Goal: Task Accomplishment & Management: Manage account settings

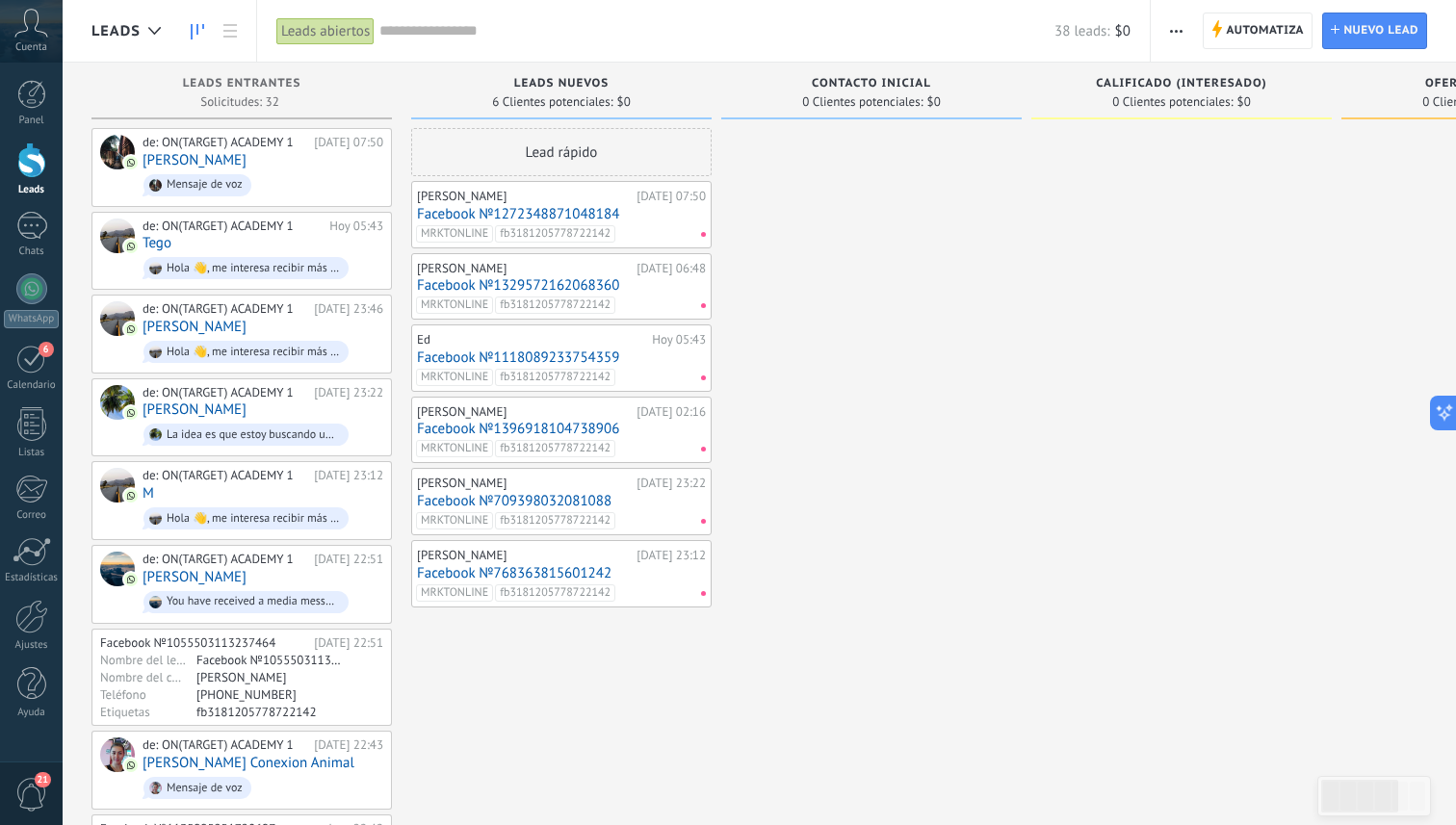
click at [550, 206] on link "Facebook №1272348871048184" at bounding box center [562, 214] width 289 height 16
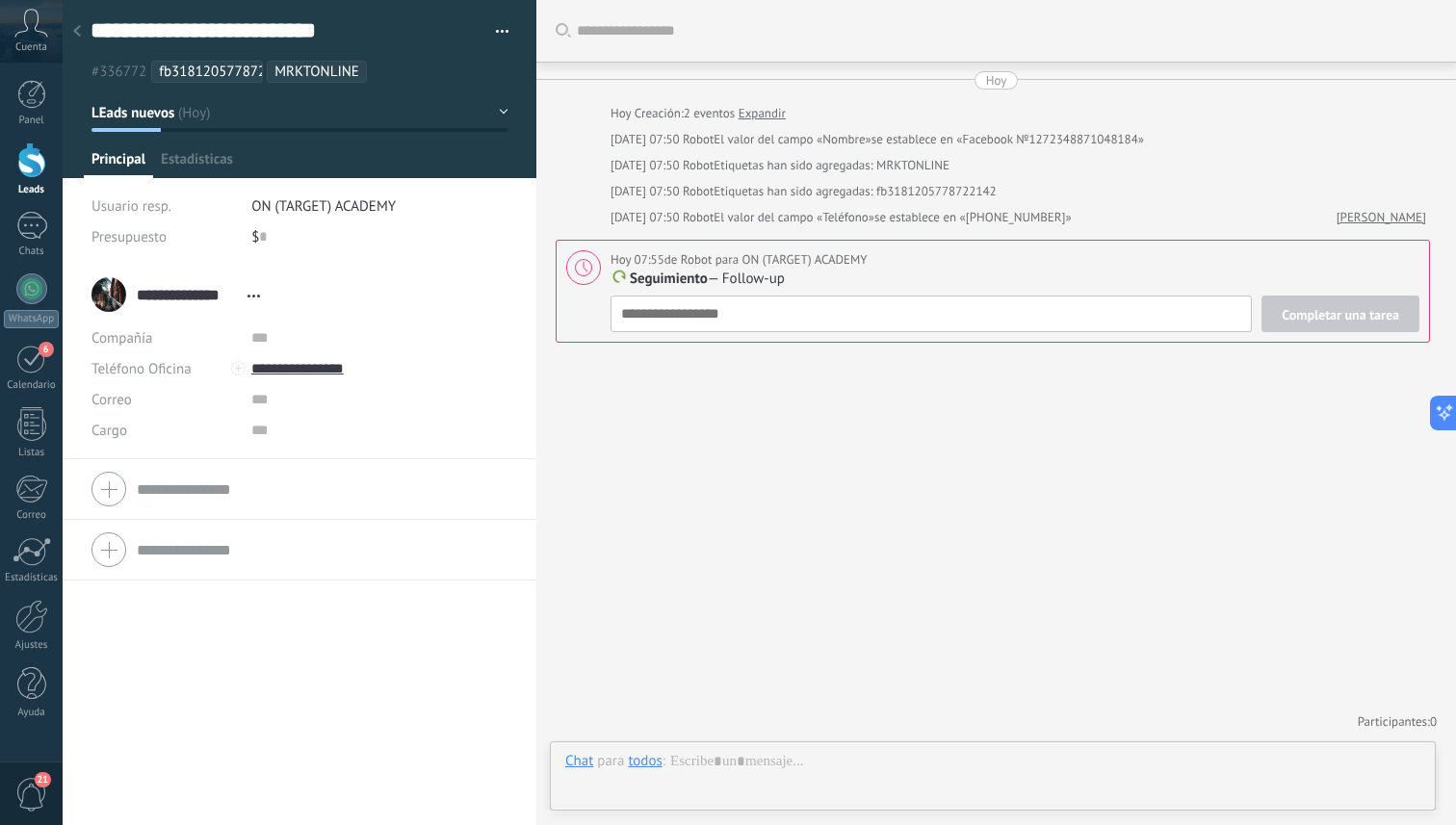
scroll to position [29, 0]
click at [83, 34] on div at bounding box center [77, 32] width 27 height 38
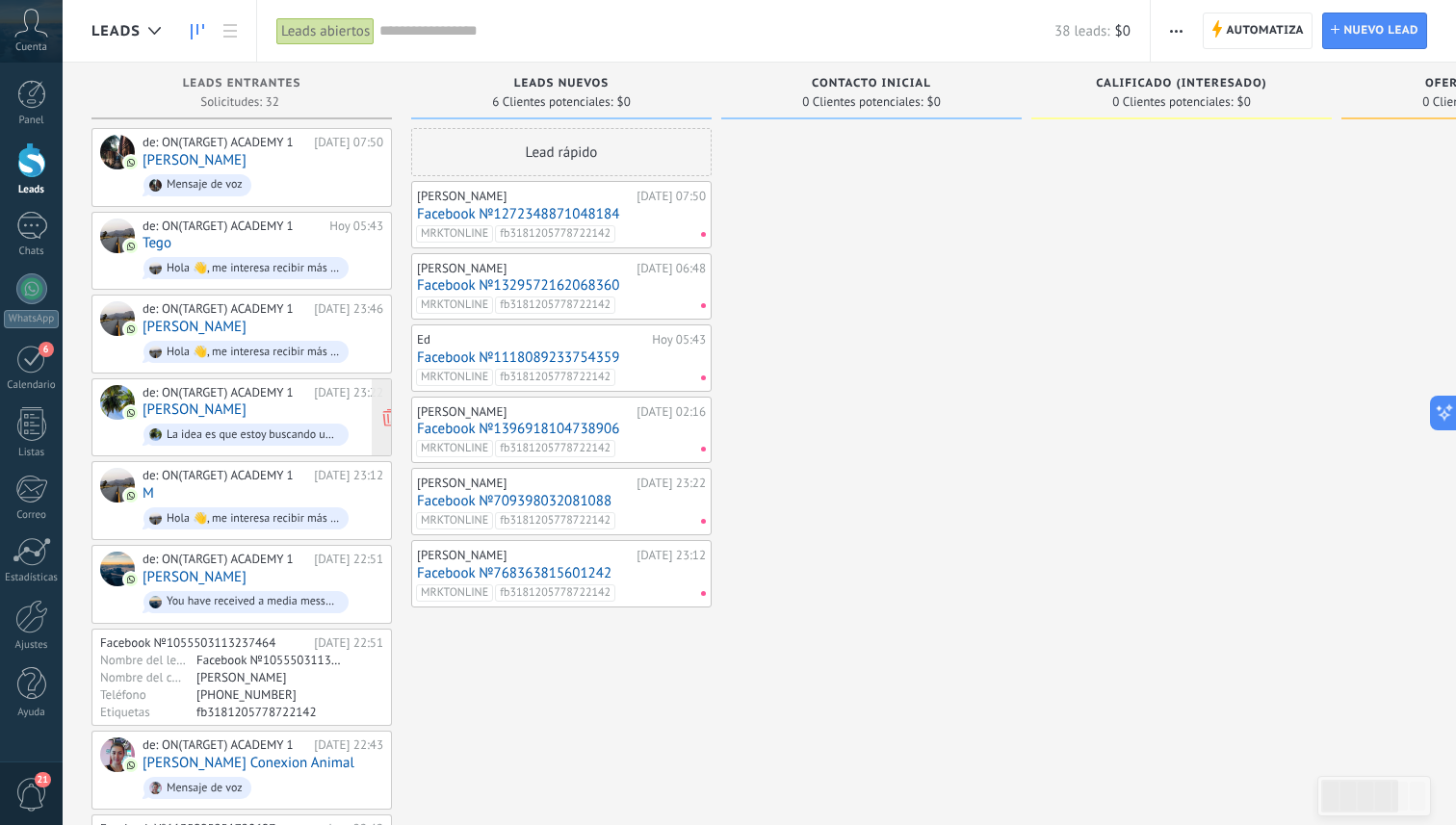
click at [247, 390] on div "de: ON(TARGET) ACADEMY 1" at bounding box center [225, 393] width 165 height 16
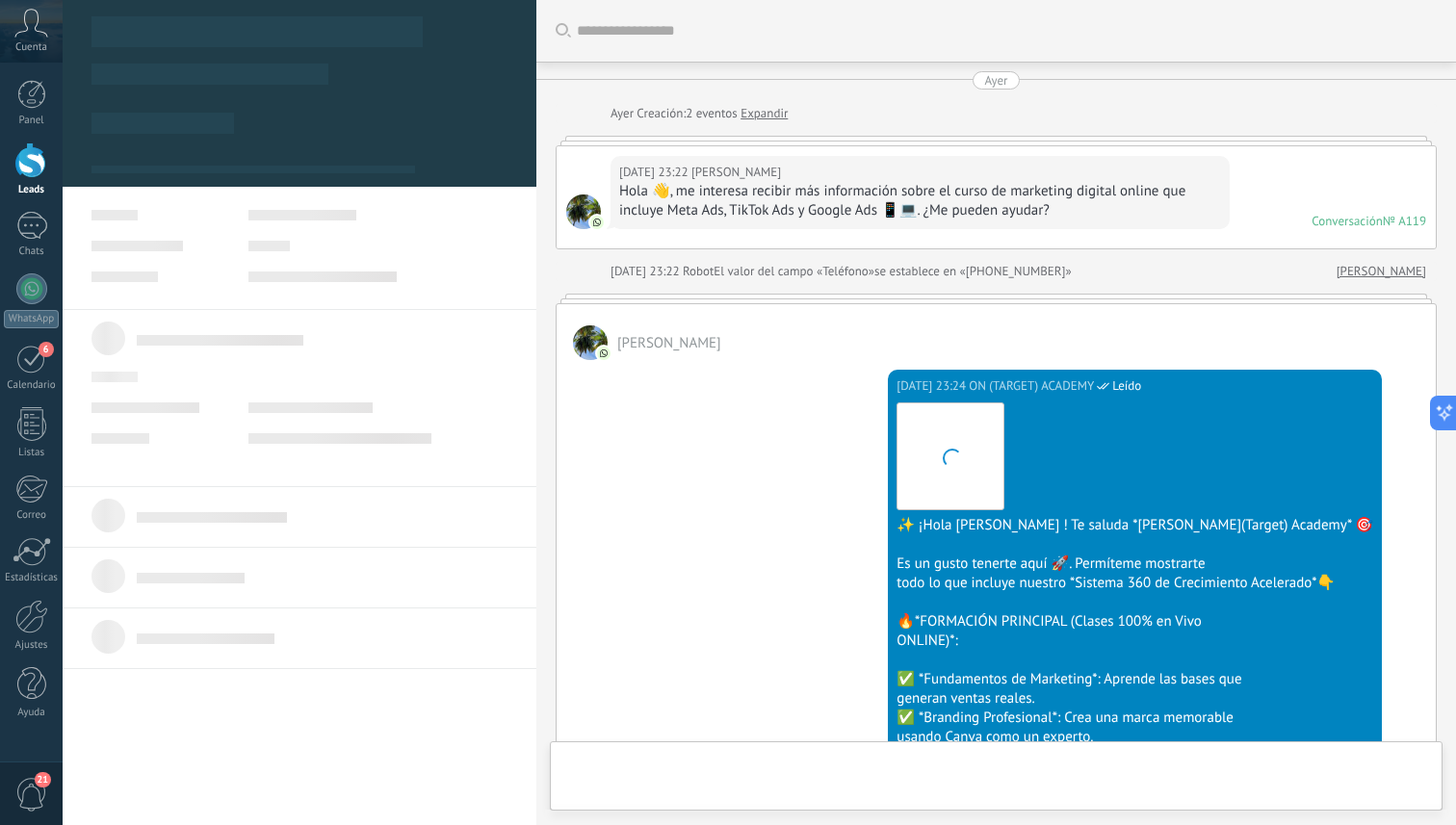
type textarea "**********"
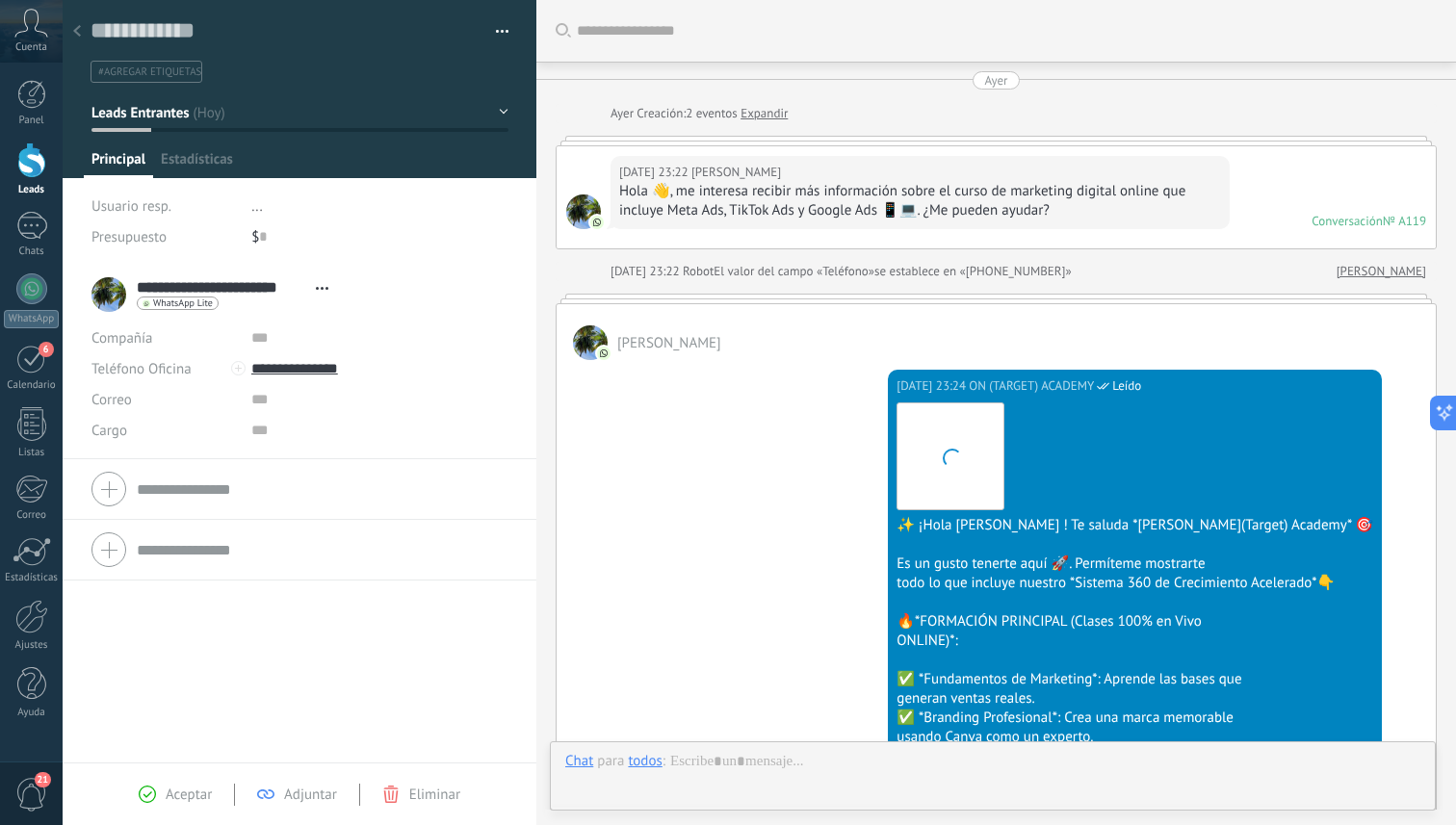
scroll to position [1160, 0]
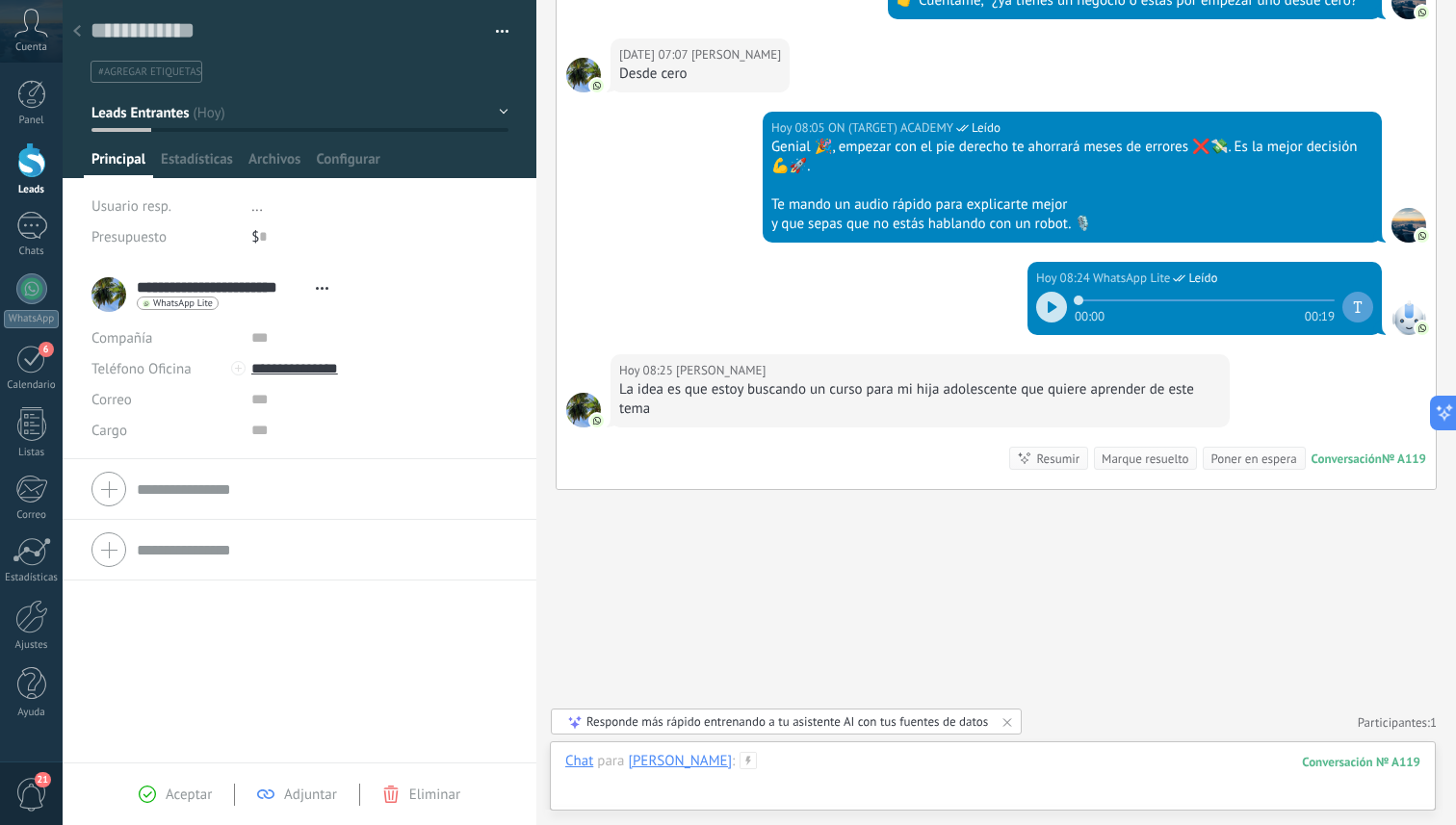
click at [890, 778] on div at bounding box center [992, 781] width 855 height 58
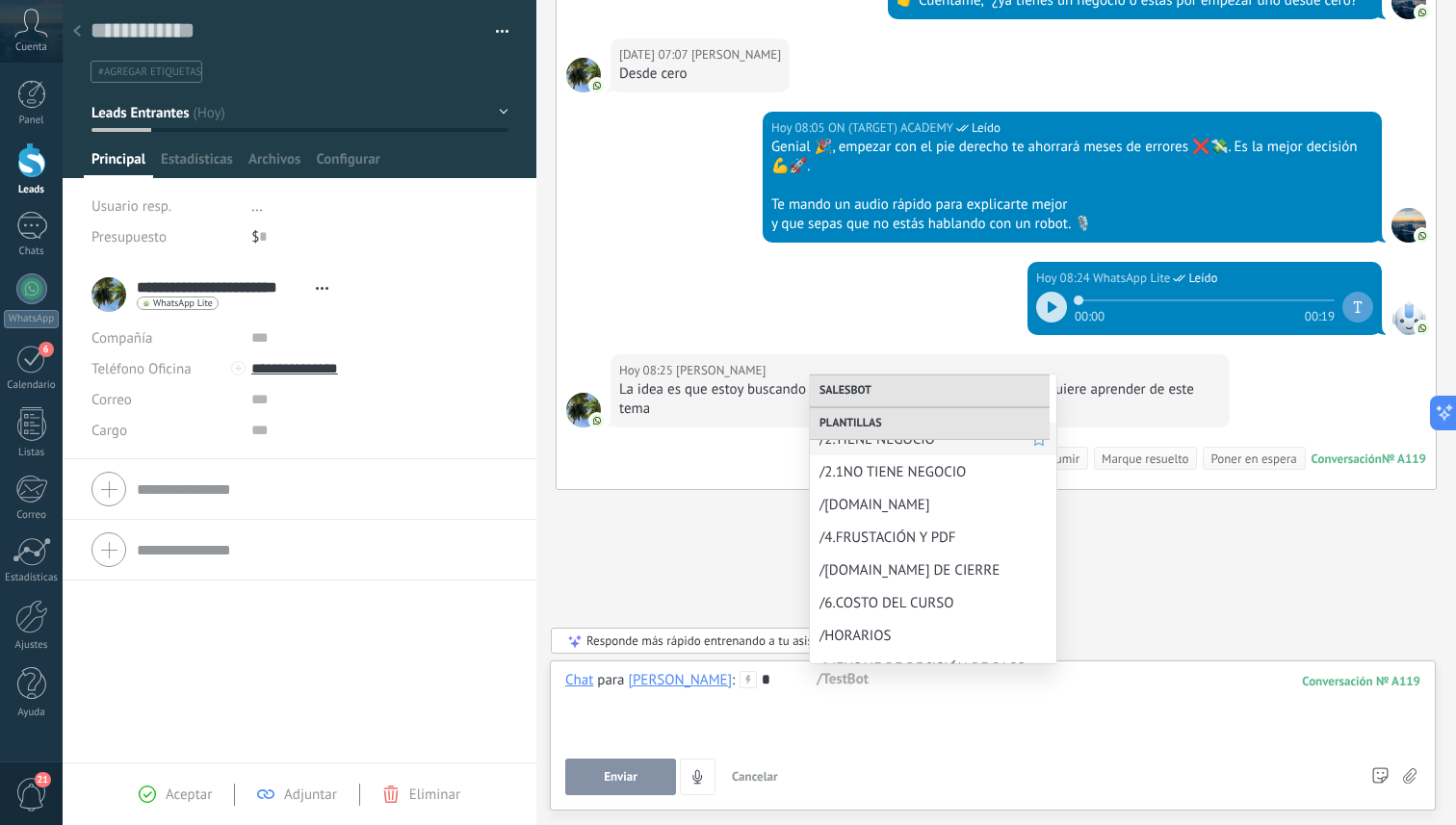
scroll to position [188, 0]
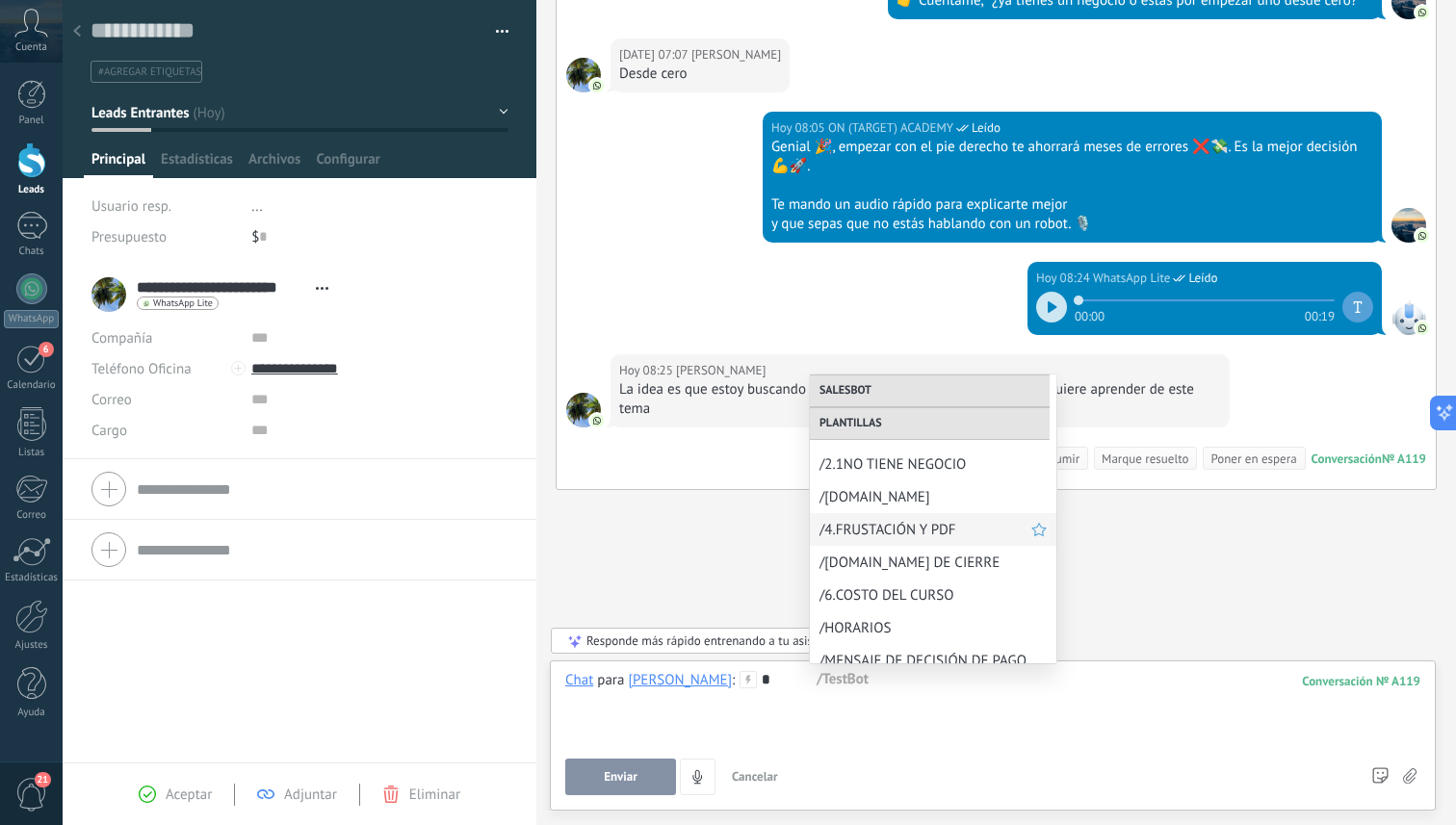
click at [943, 544] on div "/4.FRUSTACIÓN Y PDF" at bounding box center [933, 530] width 247 height 33
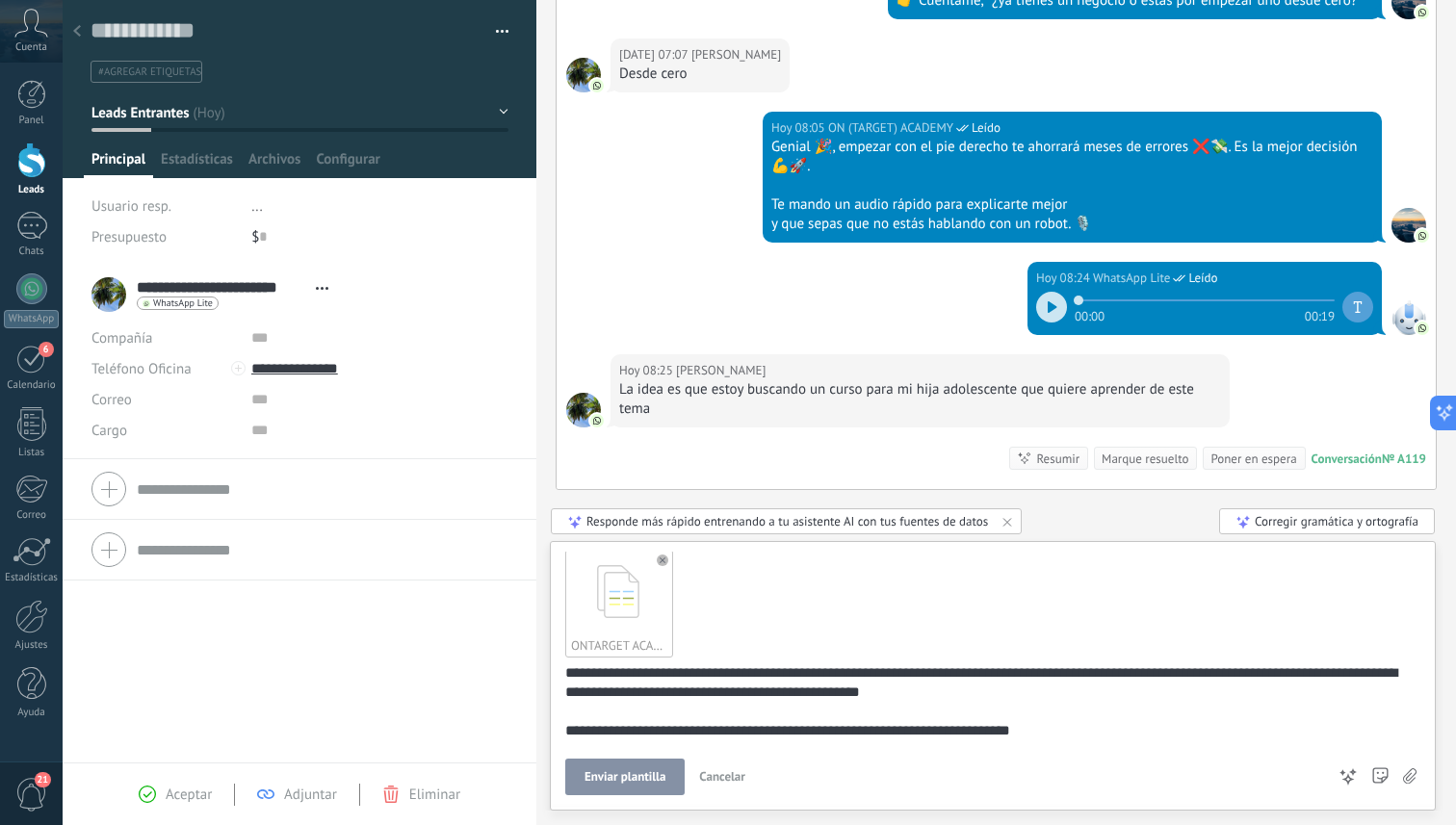
scroll to position [63, 0]
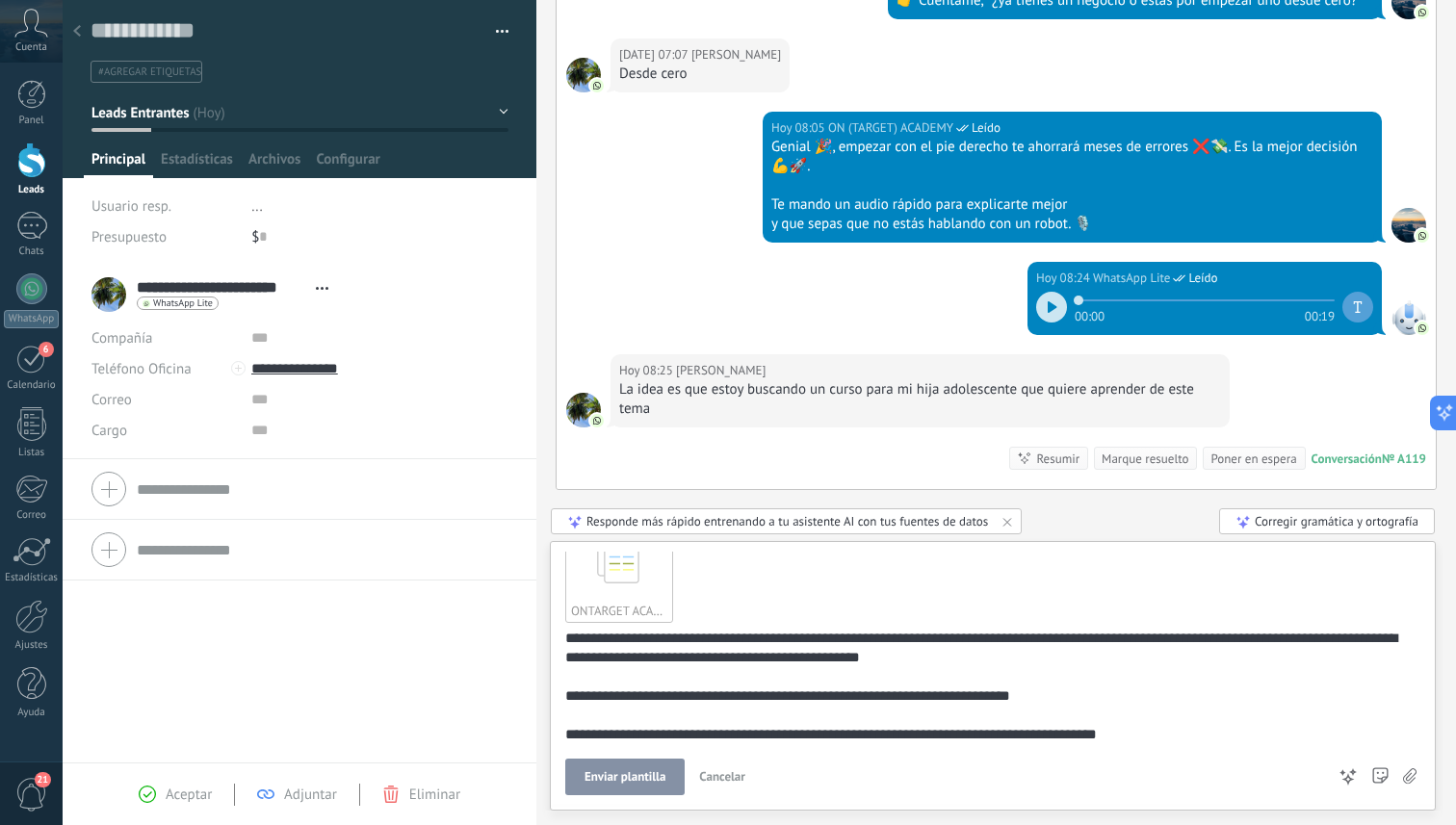
click at [843, 639] on span "**********" at bounding box center [773, 638] width 139 height 15
click at [843, 635] on span "**********" at bounding box center [773, 638] width 139 height 15
drag, startPoint x: 879, startPoint y: 638, endPoint x: 781, endPoint y: 640, distance: 98.0
click at [781, 640] on div "**********" at bounding box center [989, 686] width 848 height 116
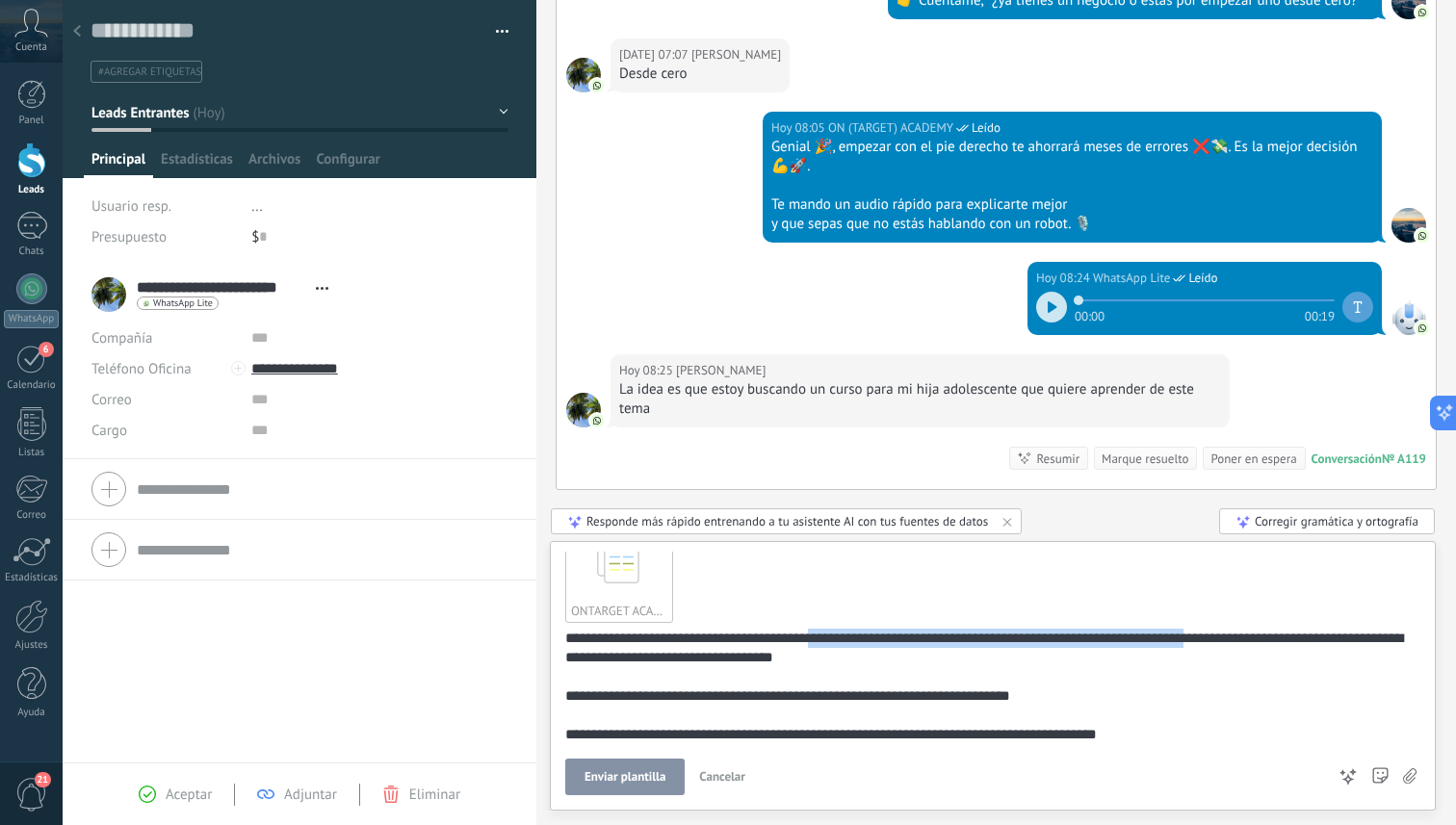
drag, startPoint x: 819, startPoint y: 639, endPoint x: 1218, endPoint y: 636, distance: 399.0
click at [1218, 636] on div "**********" at bounding box center [989, 686] width 848 height 116
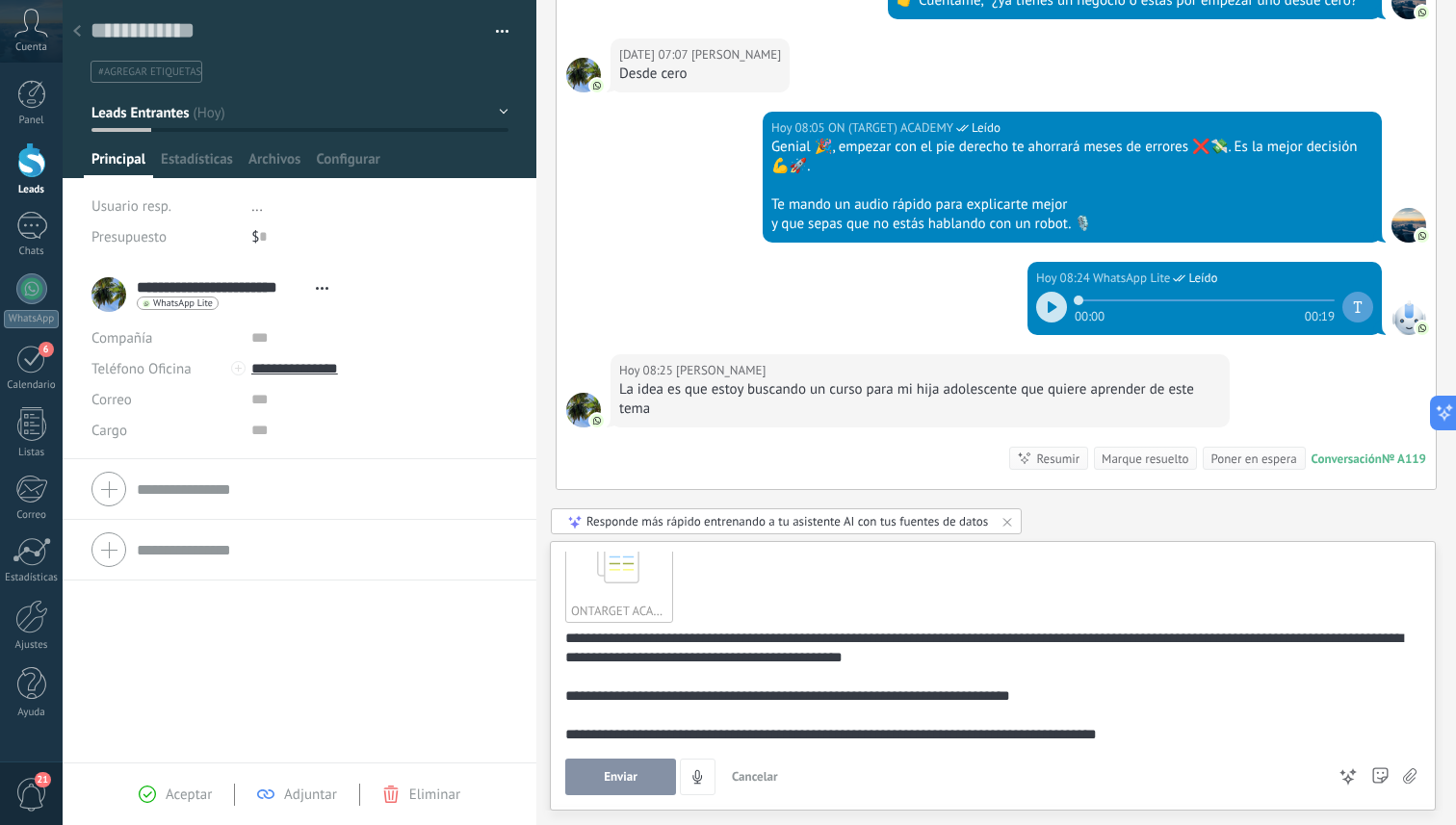
click at [1229, 626] on div "ONTARGET ACADEMY MARKETING DIGITAL.pdf" at bounding box center [992, 568] width 855 height 121
click at [1231, 639] on div "**********" at bounding box center [989, 686] width 848 height 116
click at [733, 656] on div "**********" at bounding box center [989, 686] width 848 height 116
click at [642, 777] on button "Enviar" at bounding box center [620, 777] width 111 height 37
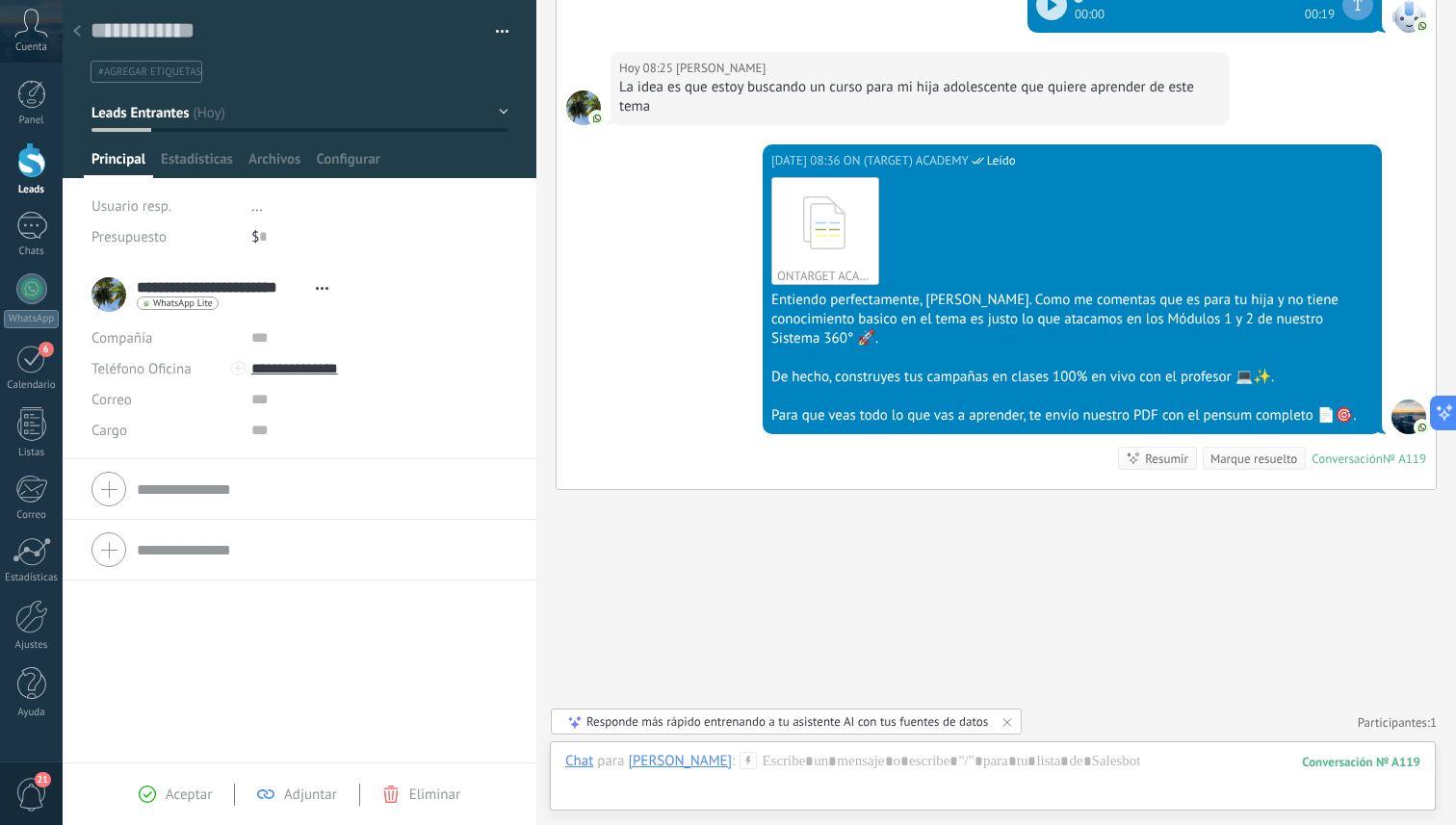
scroll to position [1501, 0]
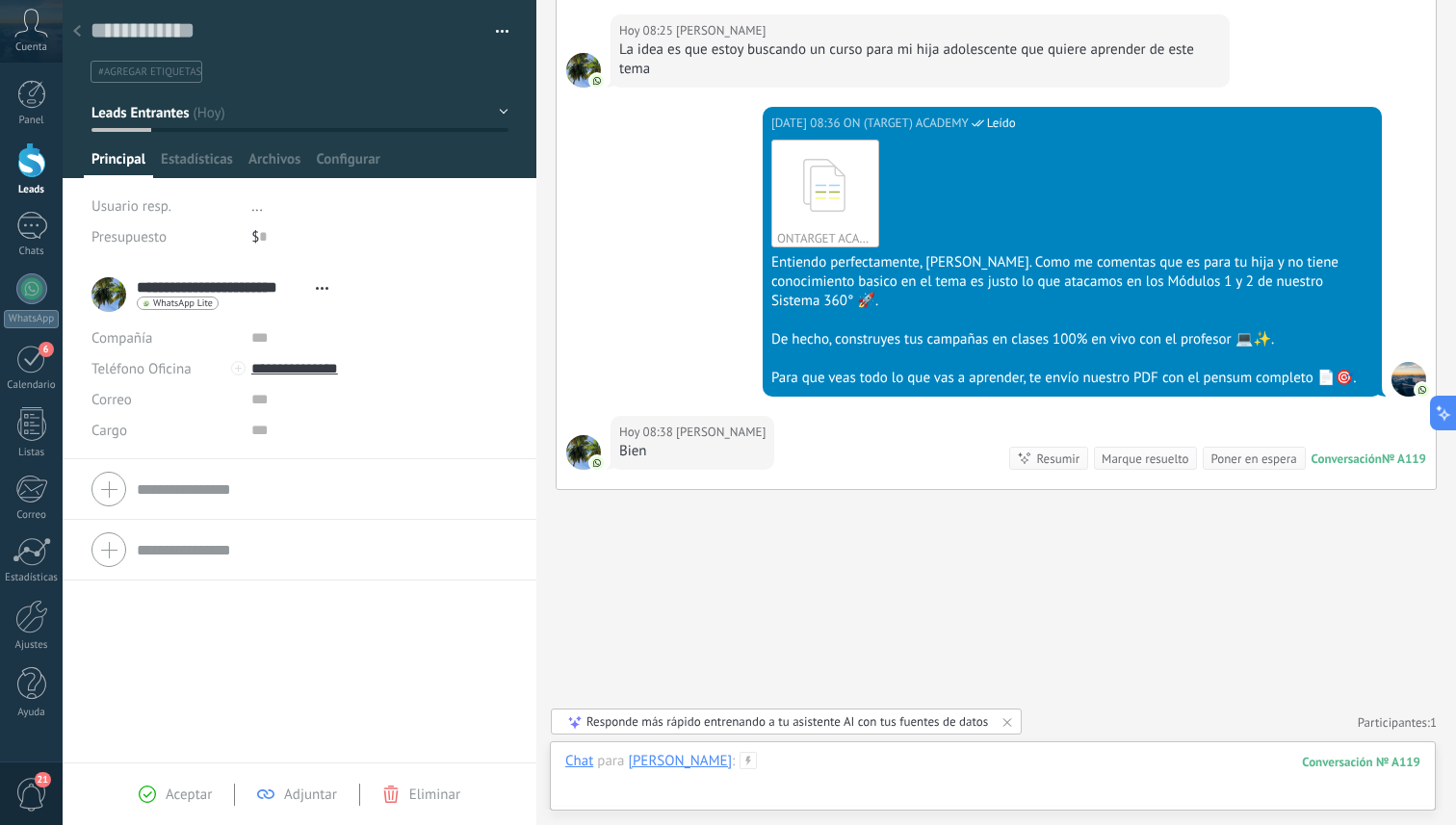
click at [869, 765] on div at bounding box center [992, 781] width 855 height 58
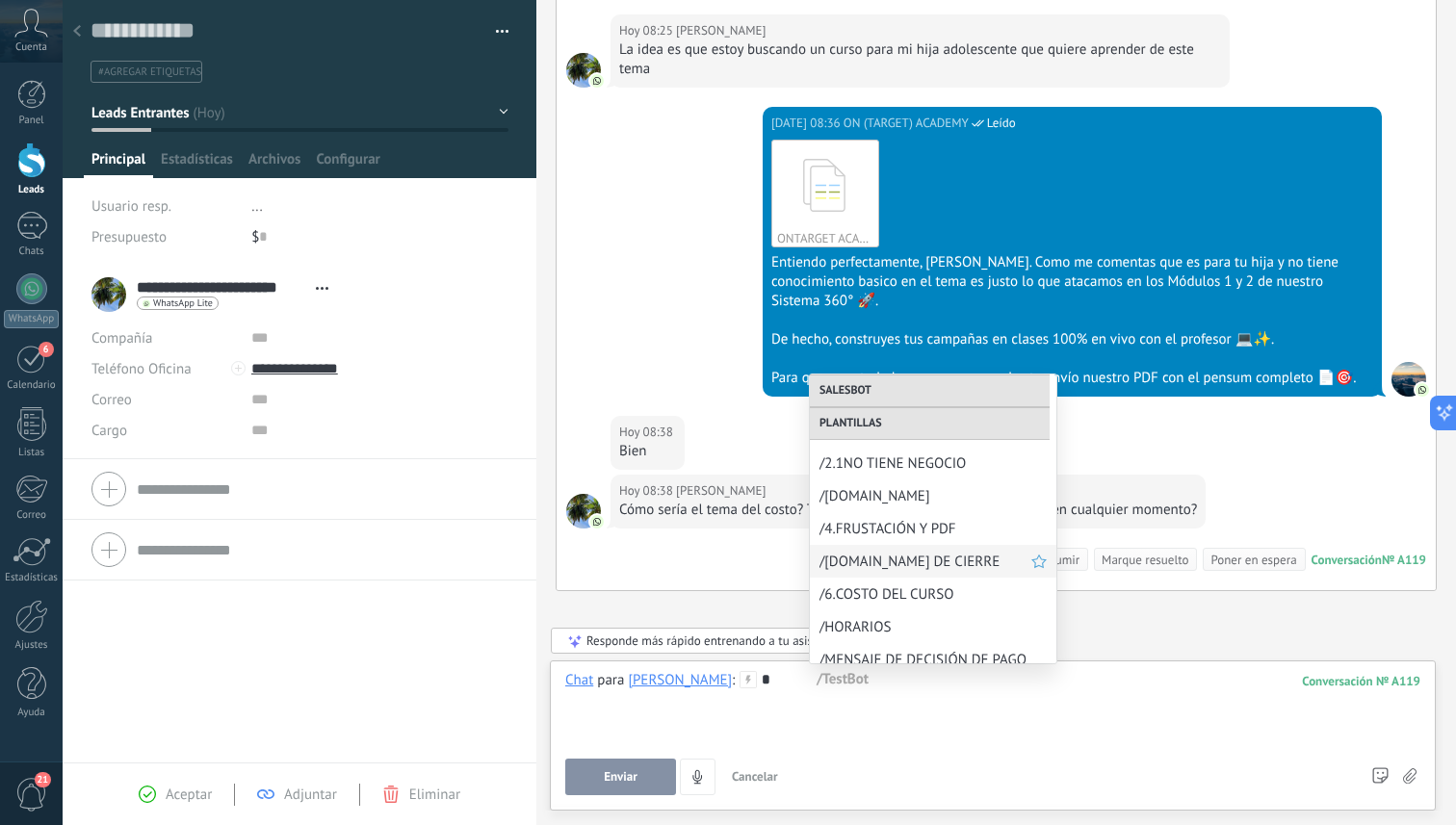
scroll to position [1601, 0]
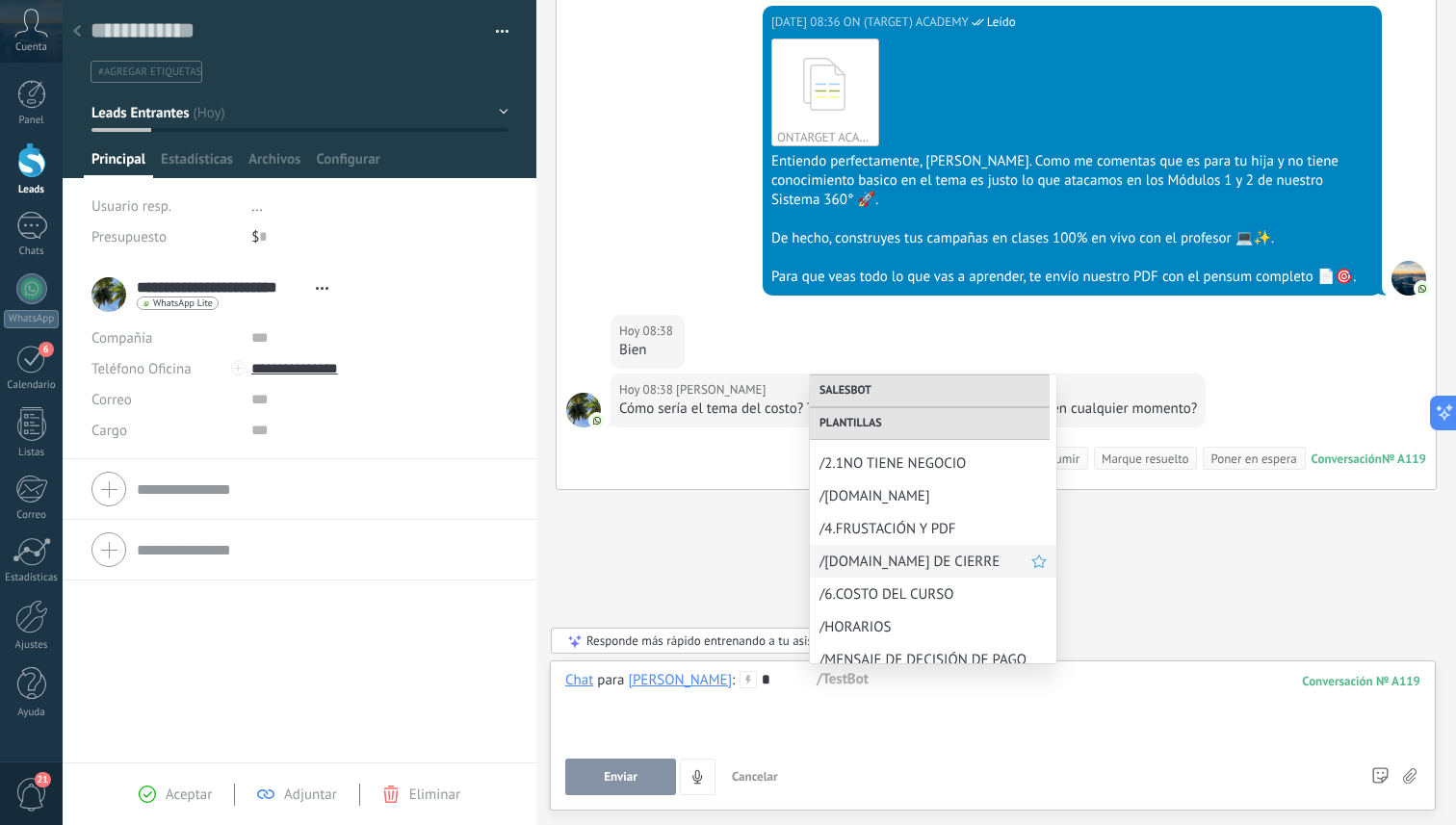
click at [881, 558] on span "/[DOMAIN_NAME] DE CIERRE" at bounding box center [925, 561] width 212 height 18
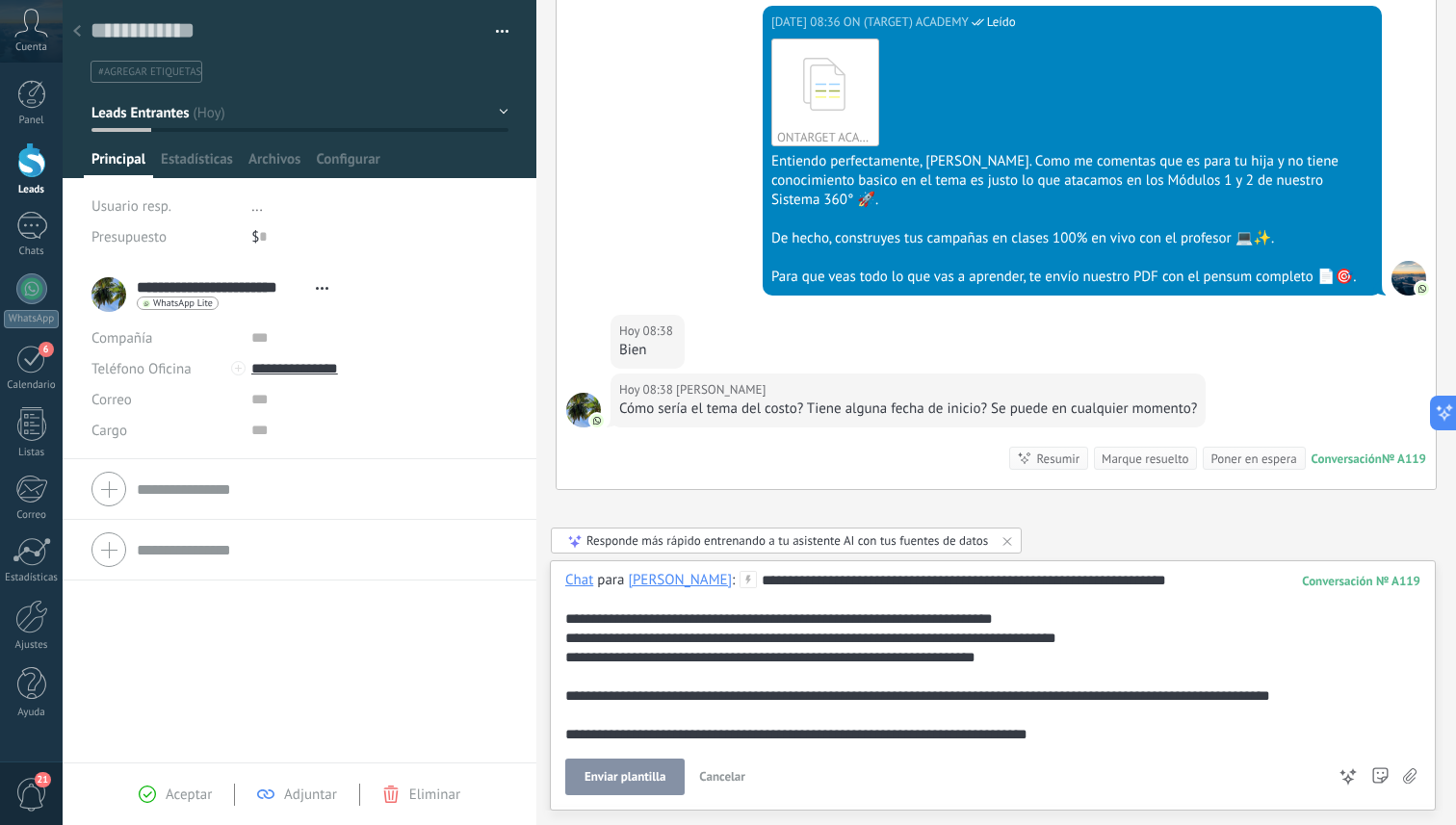
click at [650, 780] on span "Enviar plantilla" at bounding box center [624, 777] width 81 height 14
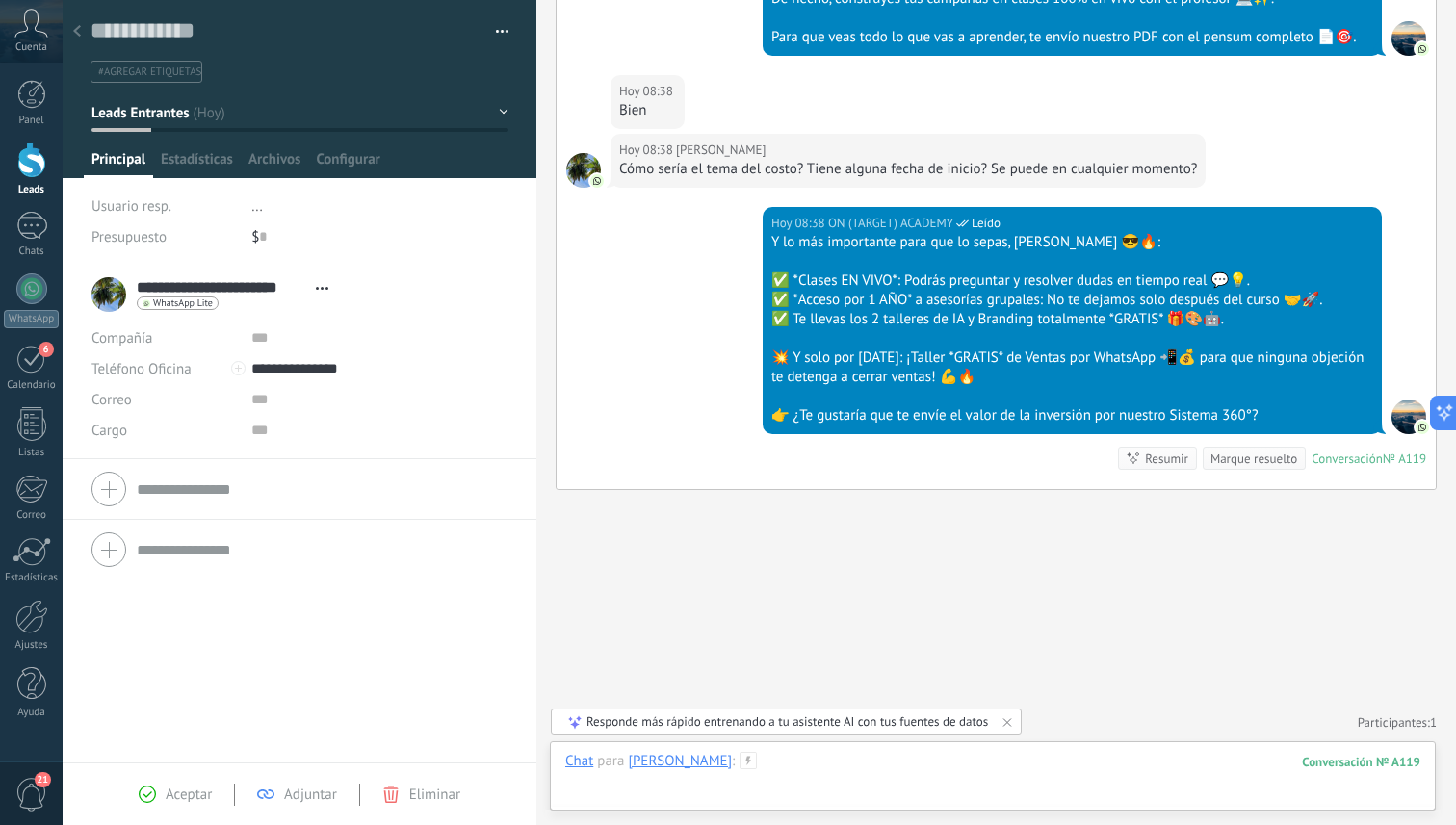
click at [913, 792] on div at bounding box center [992, 781] width 855 height 58
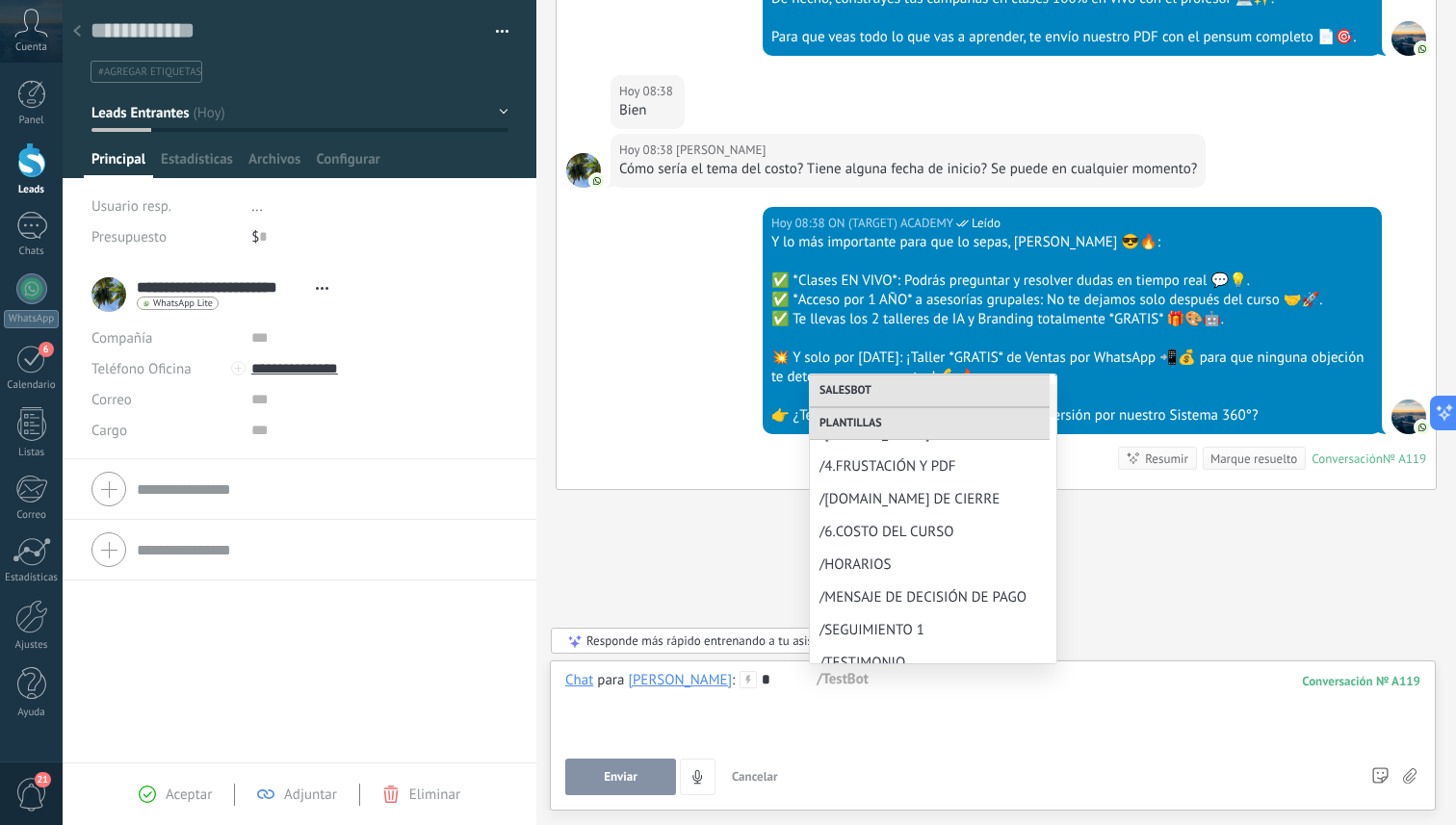
scroll to position [256, 0]
click at [923, 526] on span "/6.COSTO DEL CURSO" at bounding box center [925, 528] width 212 height 18
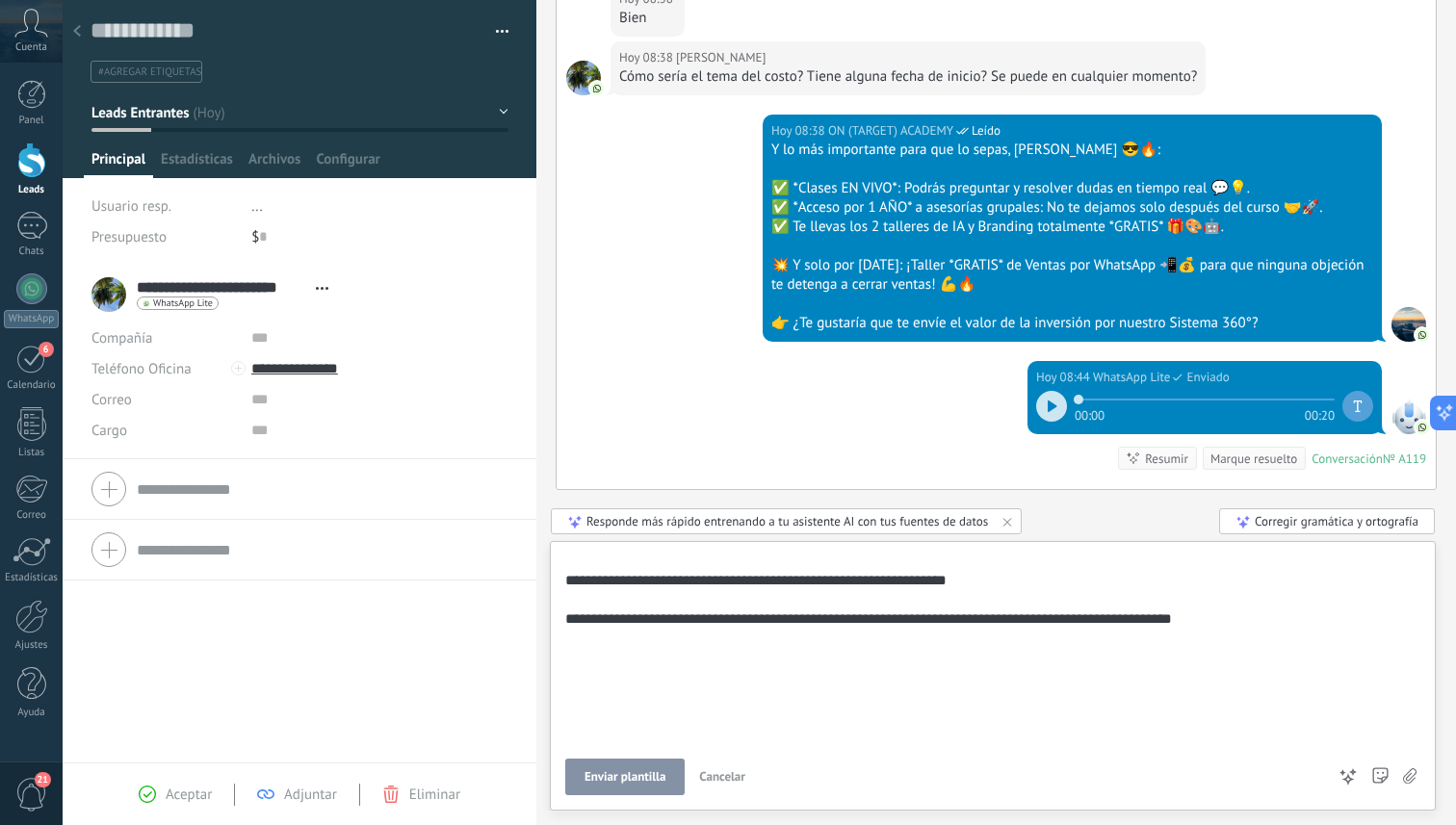
scroll to position [0, 0]
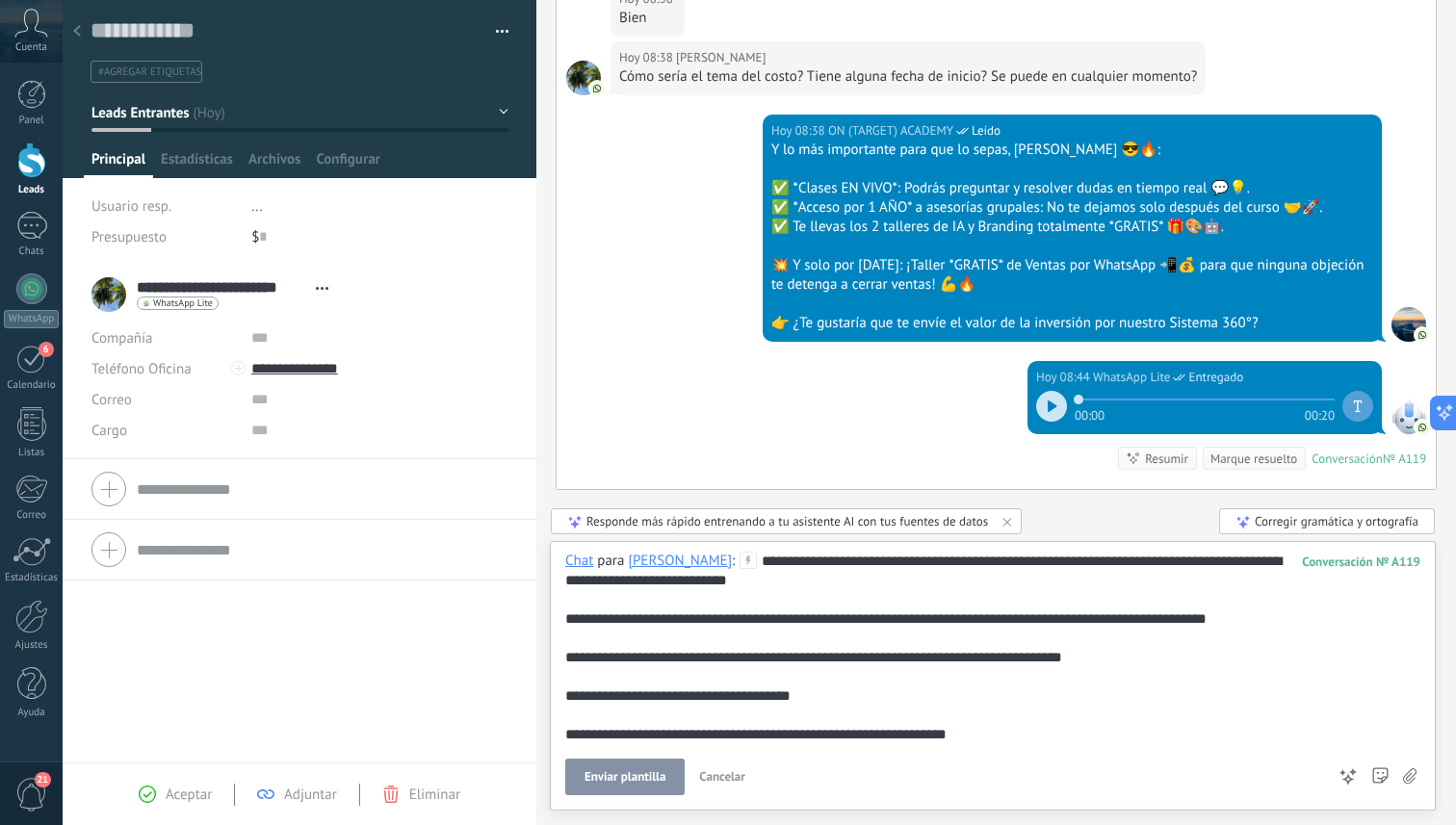
click at [641, 779] on span "Enviar plantilla" at bounding box center [624, 777] width 81 height 14
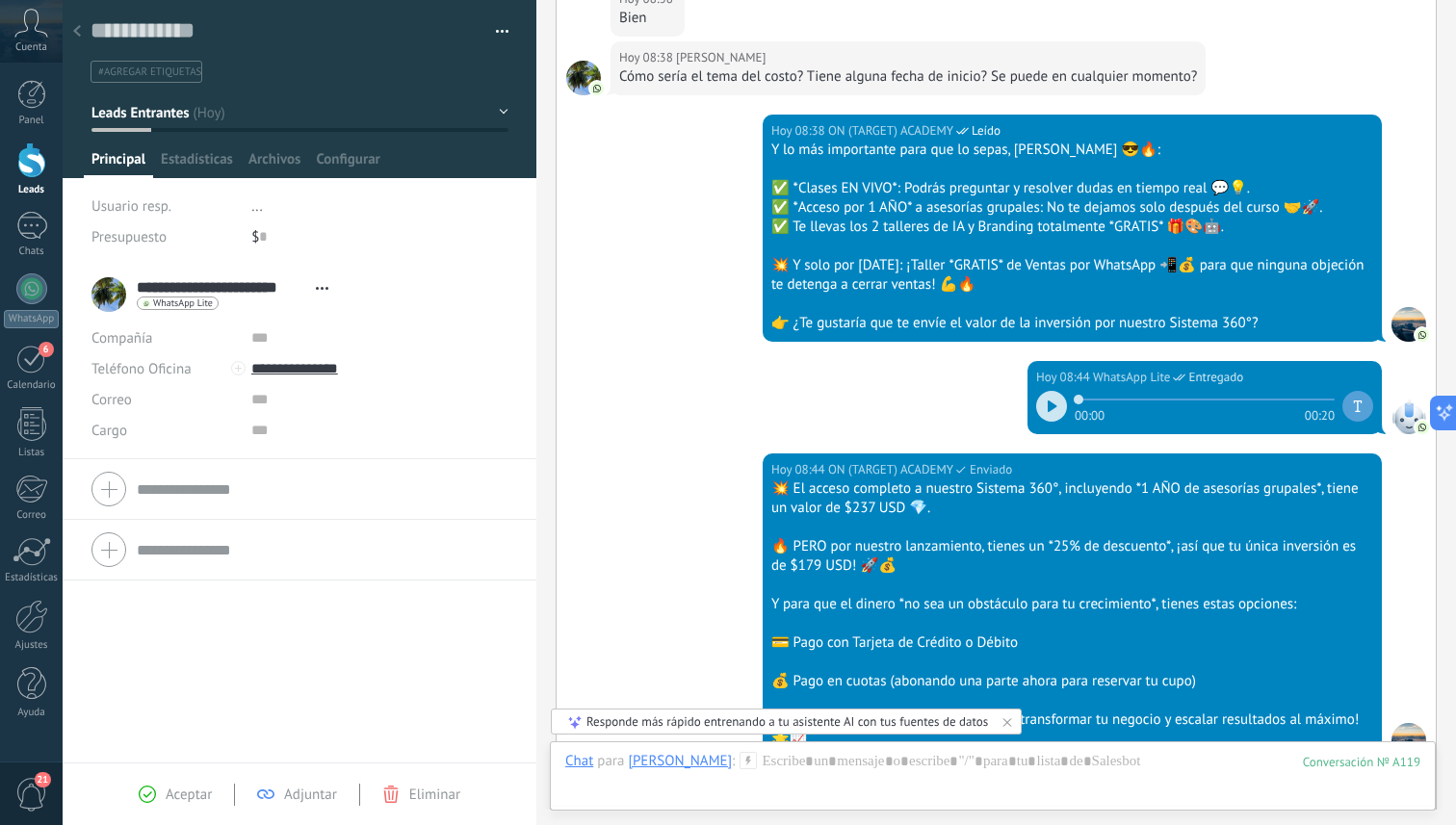
scroll to position [2257, 0]
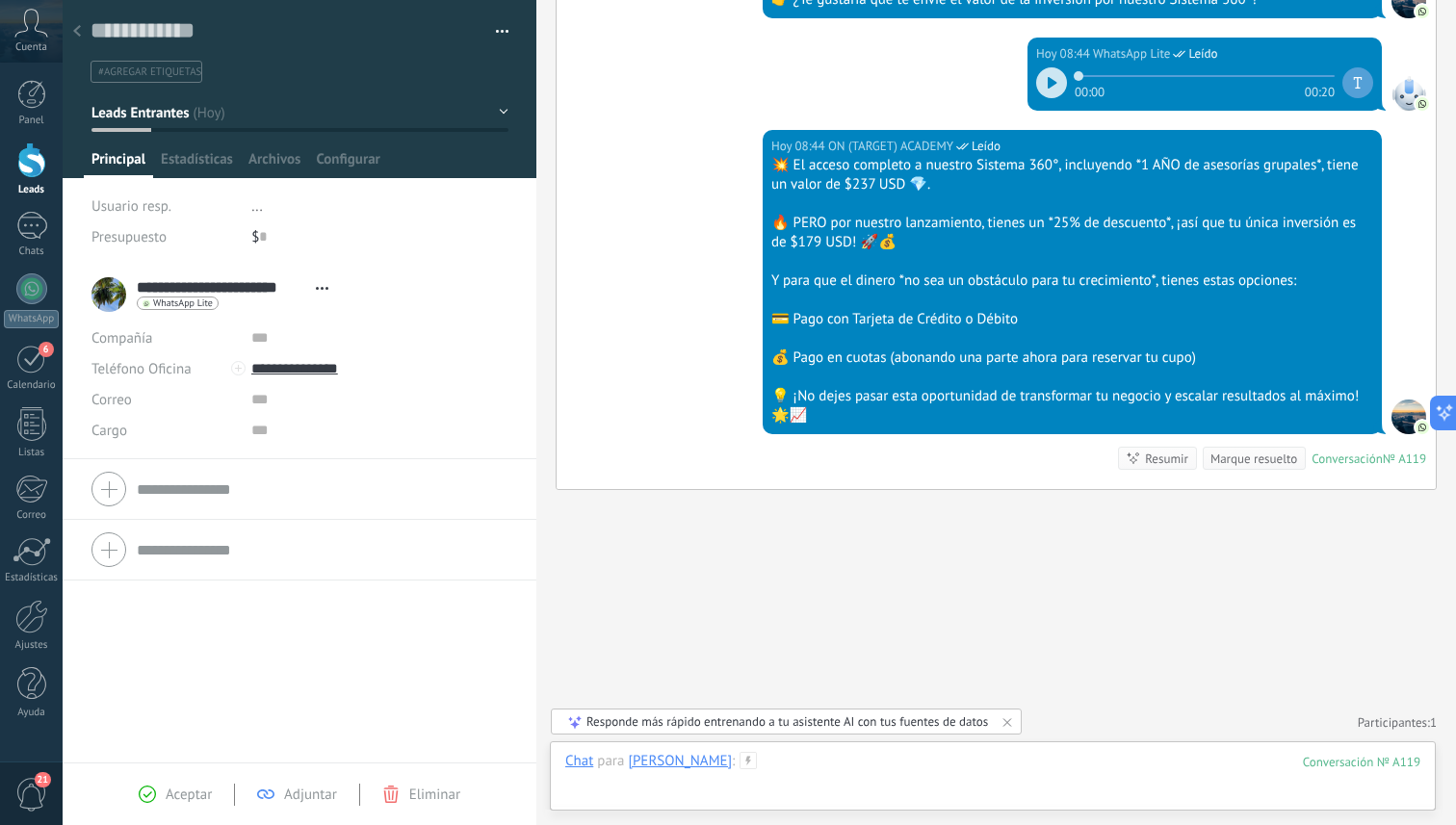
click at [925, 778] on div at bounding box center [992, 781] width 855 height 58
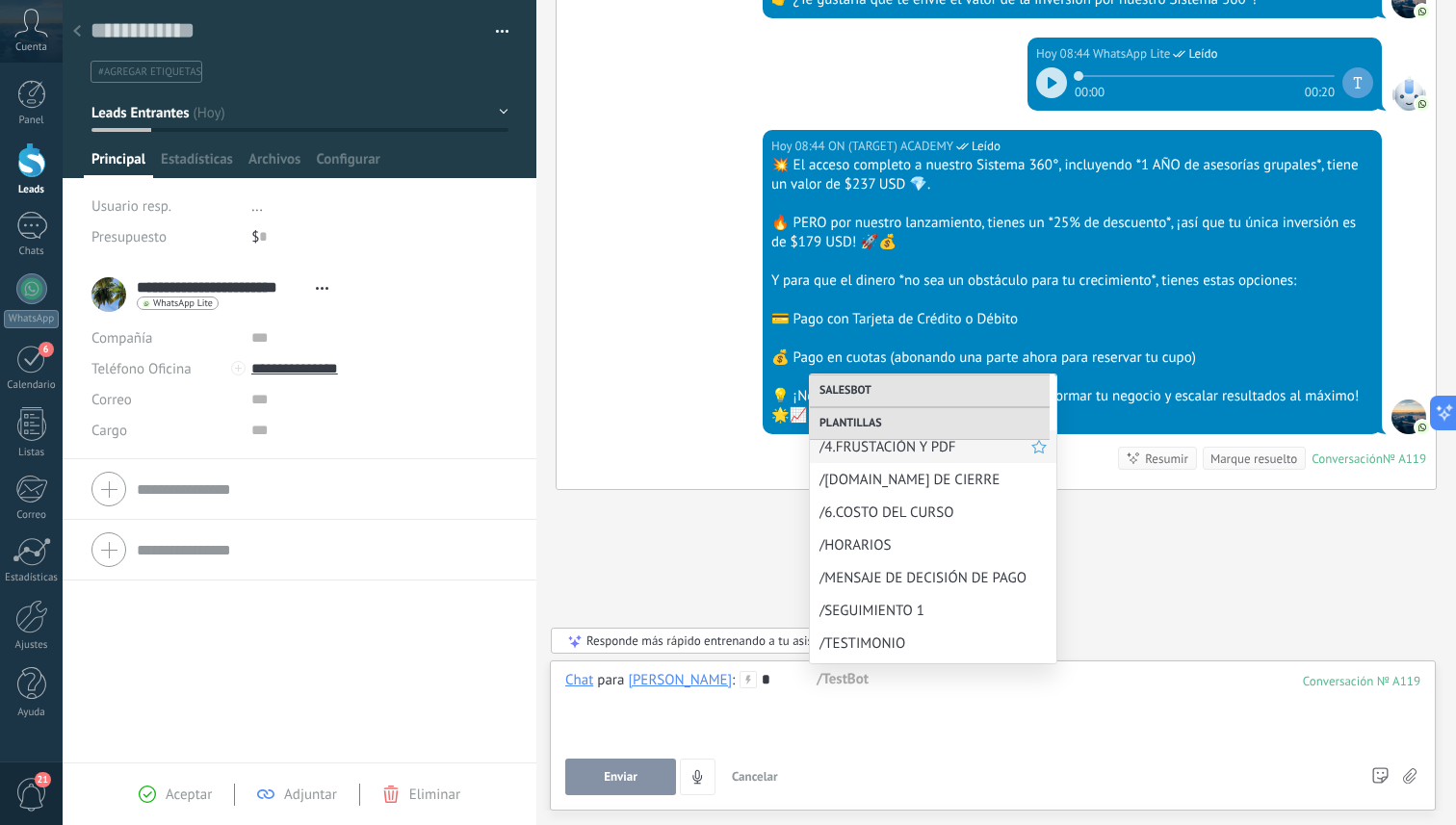
scroll to position [274, 0]
click at [914, 545] on span "/HORARIOS" at bounding box center [925, 544] width 212 height 18
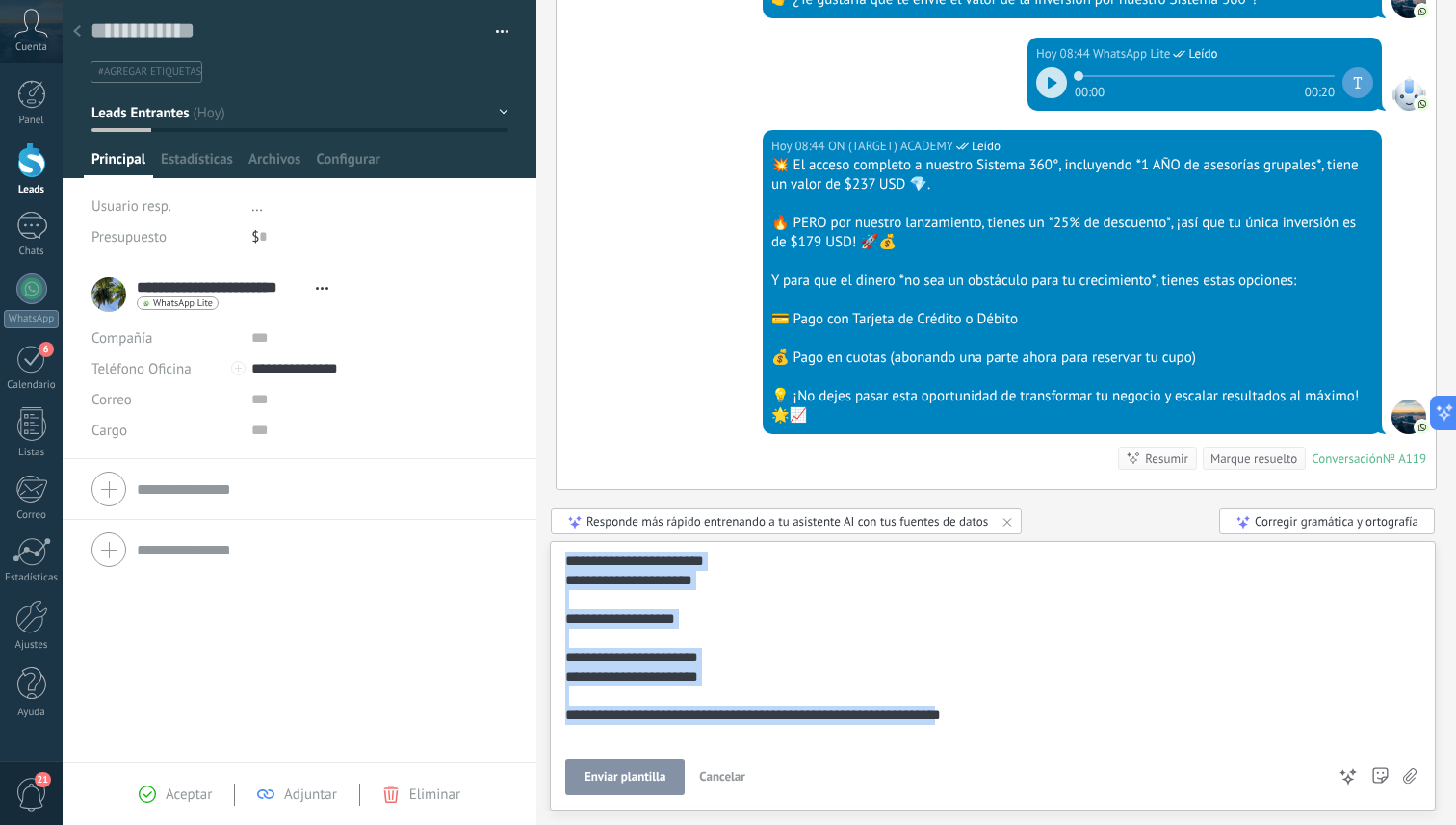
scroll to position [0, 0]
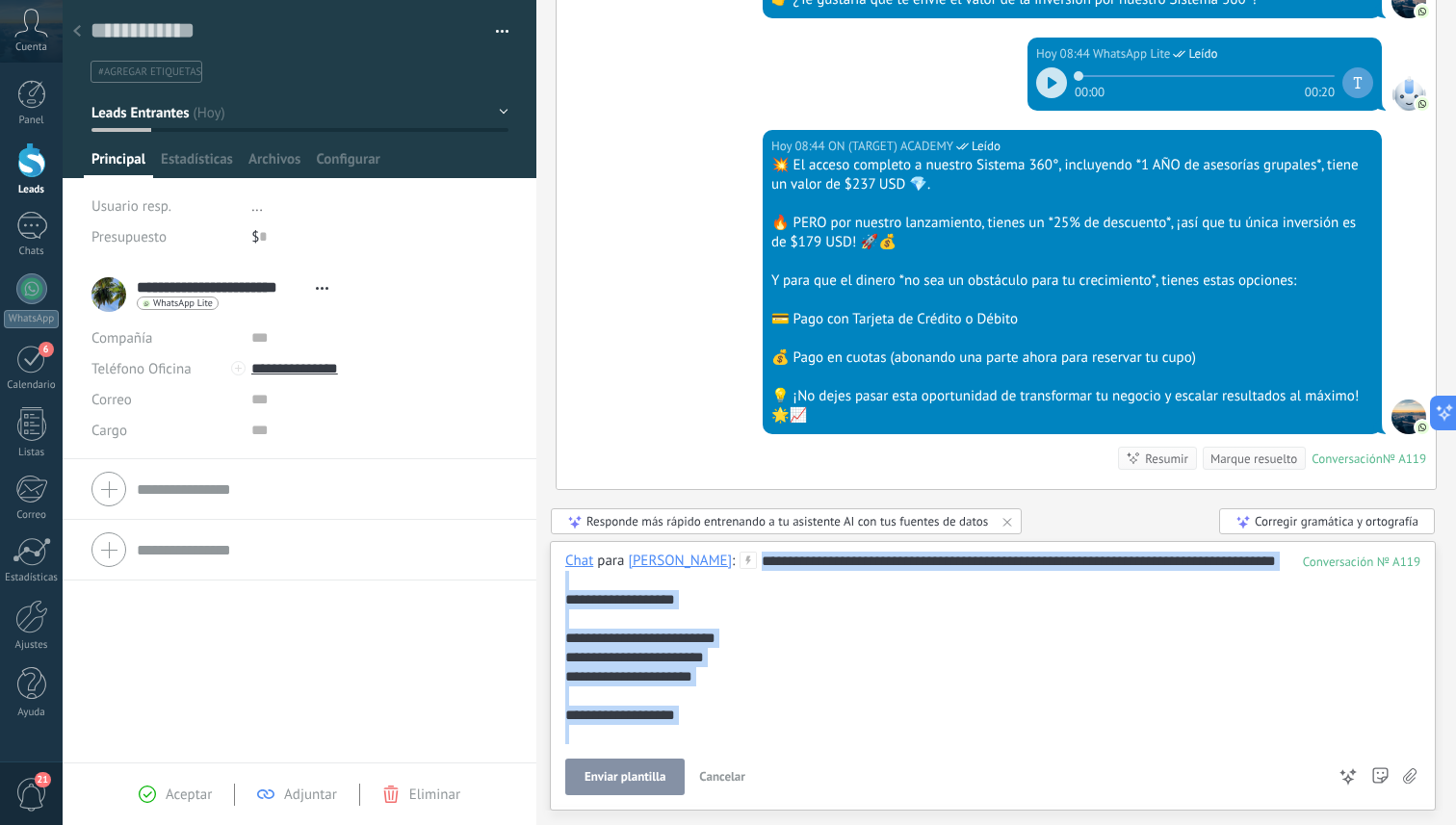
drag, startPoint x: 986, startPoint y: 743, endPoint x: 777, endPoint y: 493, distance: 325.9
click at [777, 493] on div "Buscar Carga más [DATE] [DATE] Creación: 2 eventos Expandir [DATE] 23:22 [PERSO…" at bounding box center [996, 412] width 919 height 825
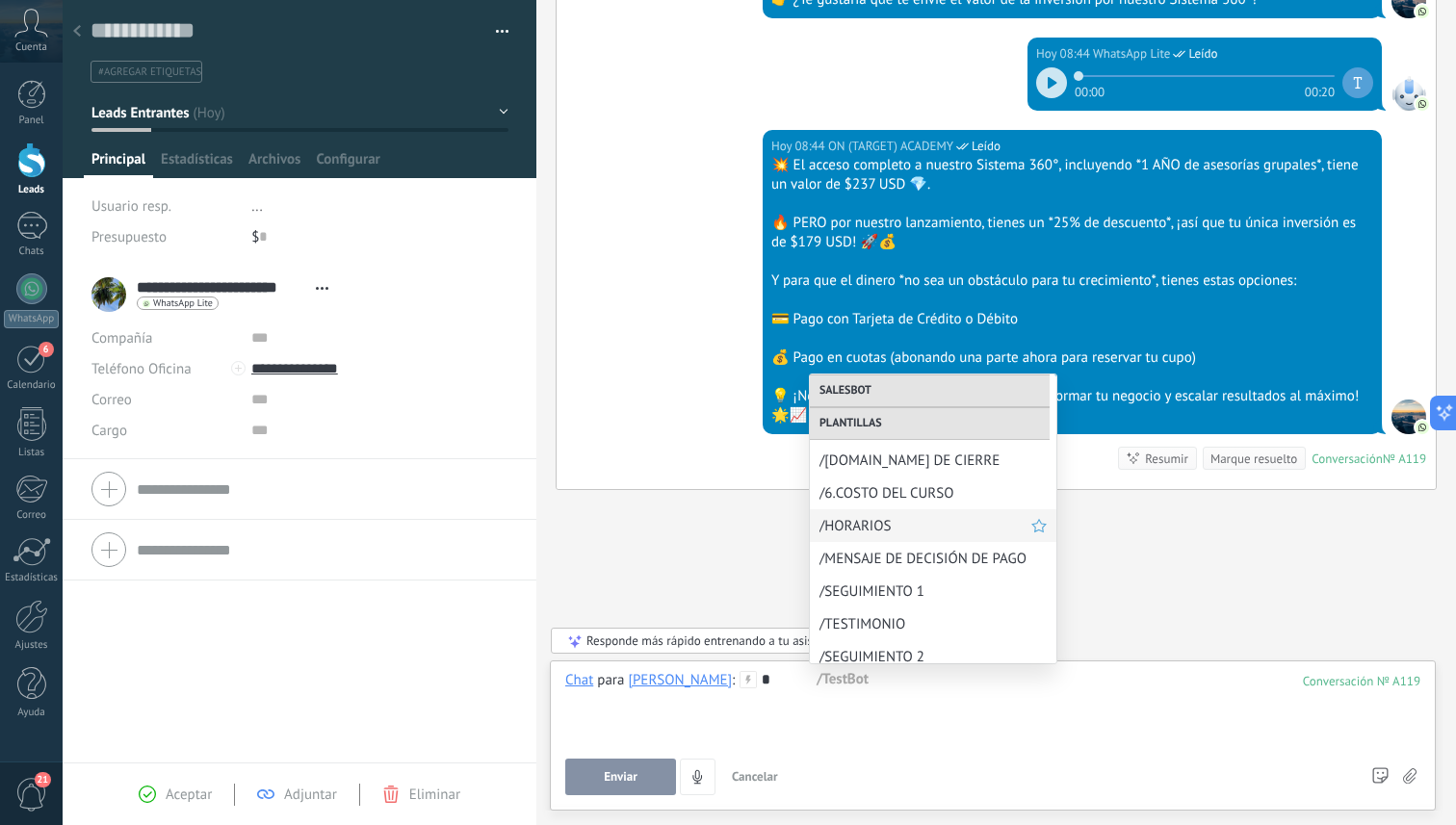
scroll to position [301, 0]
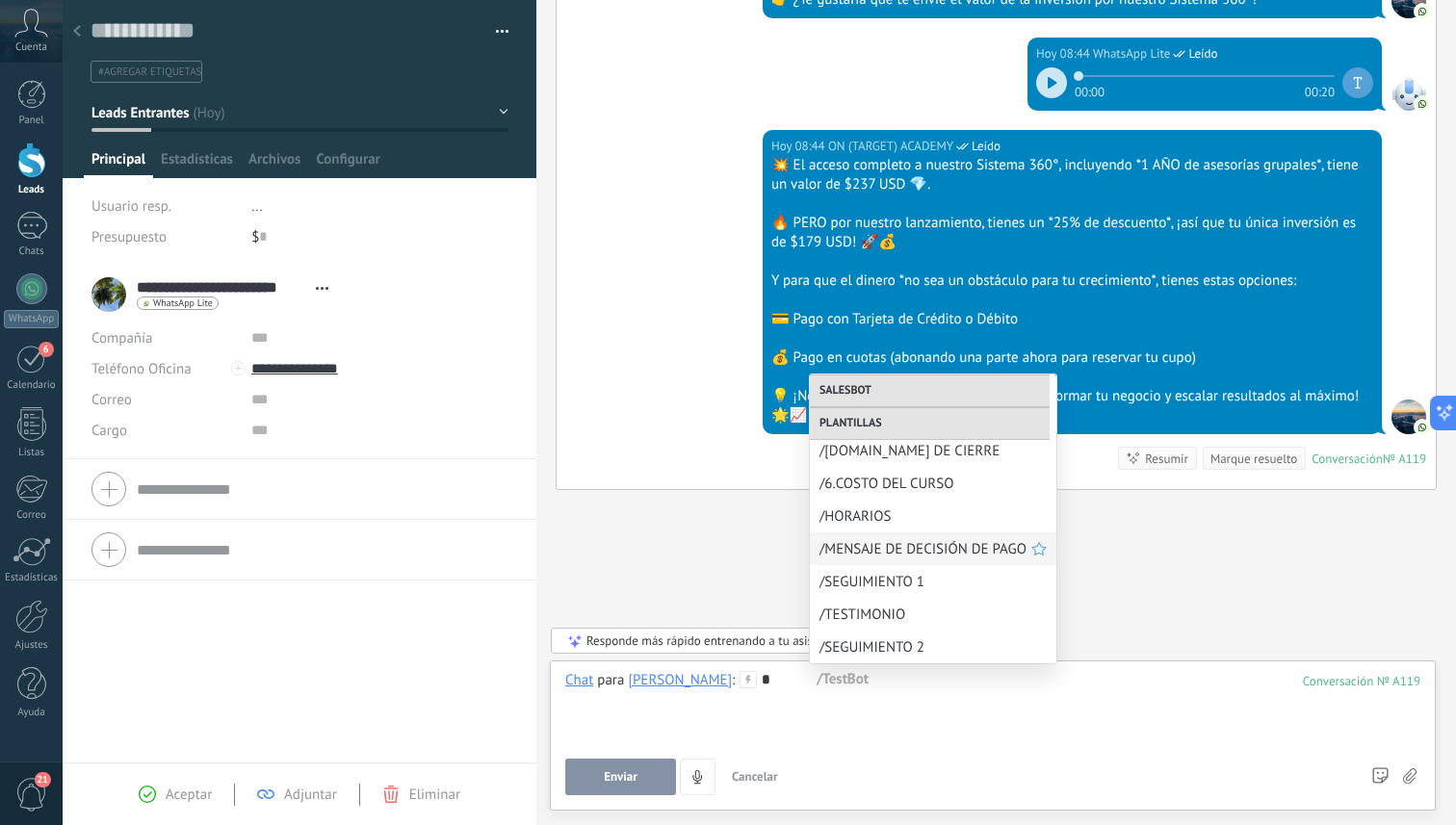
click at [932, 553] on span "/MENSAJE DE DECISIÓN DE PAGO" at bounding box center [925, 549] width 212 height 18
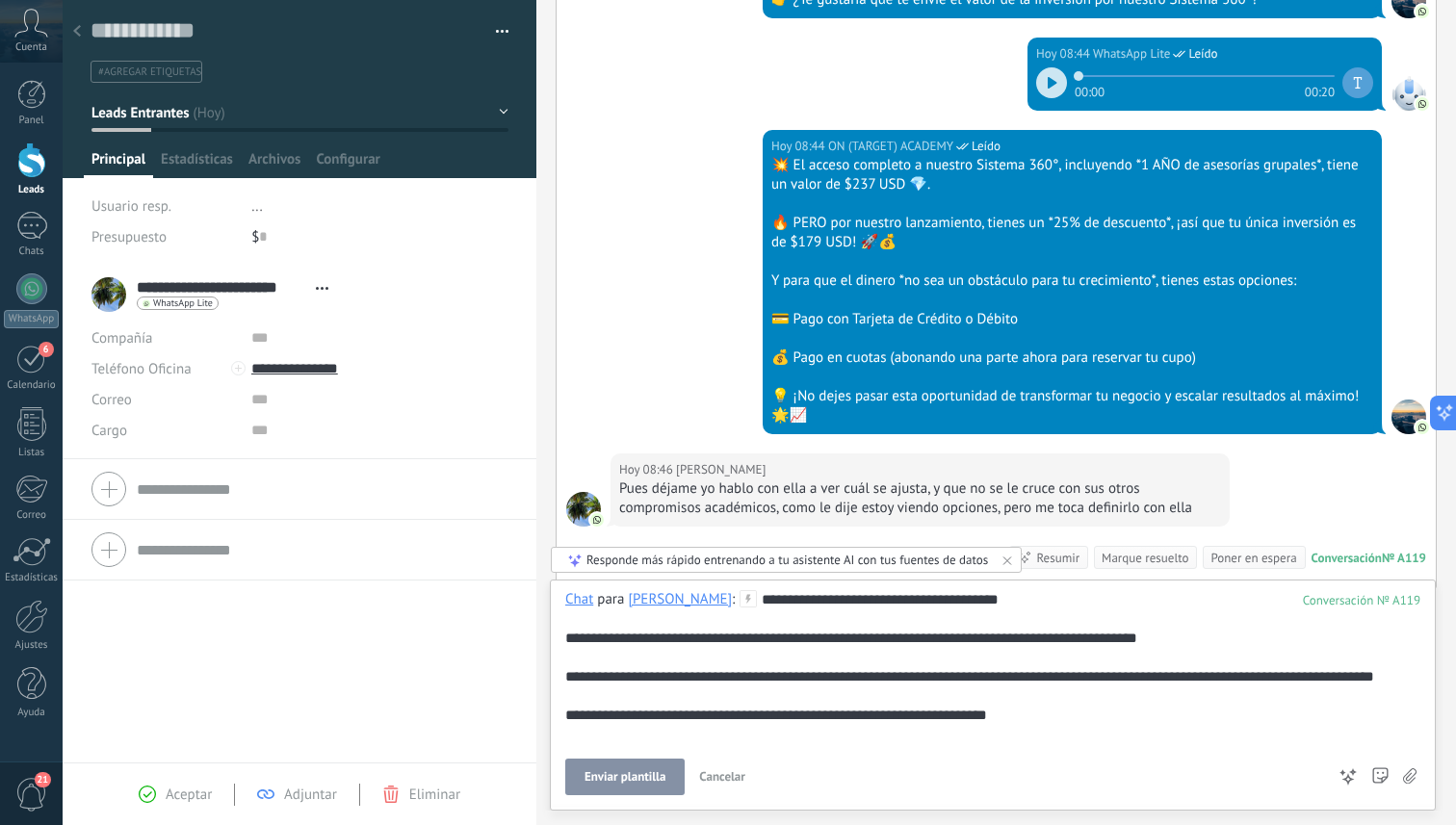
scroll to position [2357, 0]
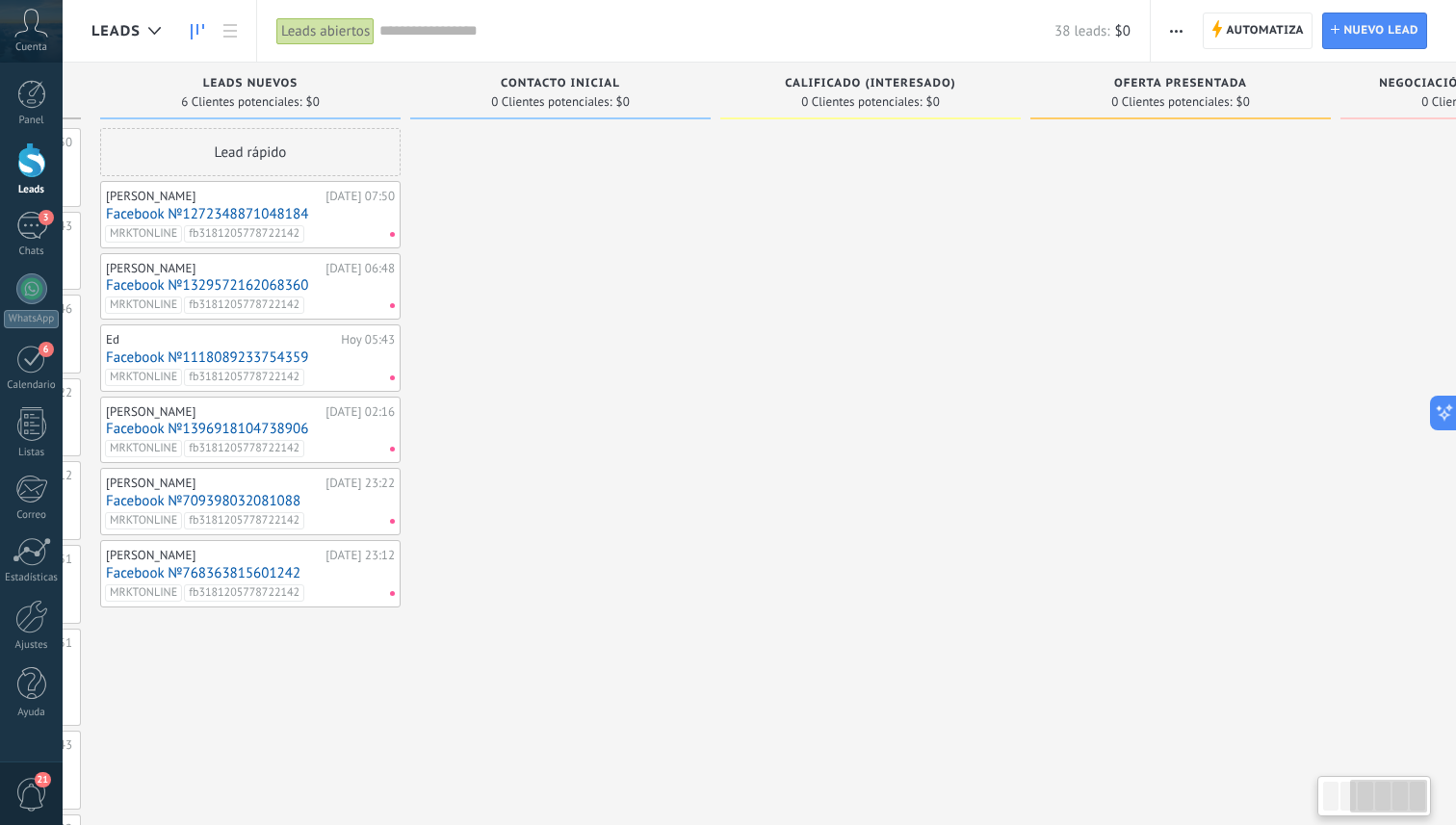
scroll to position [0, 525]
